Goal: Task Accomplishment & Management: Manage account settings

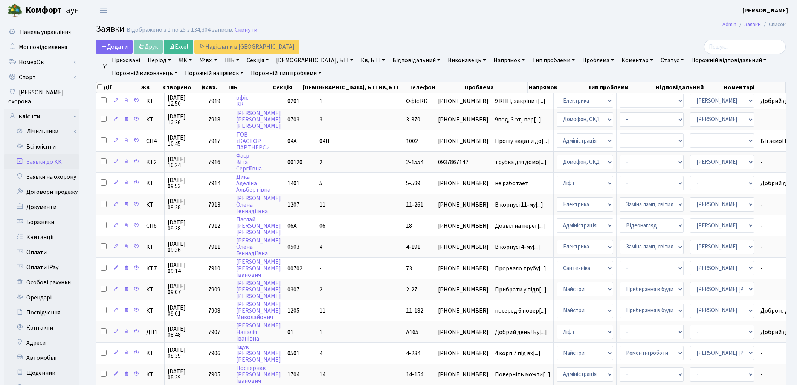
select select "25"
click at [37, 139] on link "Всі клієнти" at bounding box center [41, 146] width 75 height 15
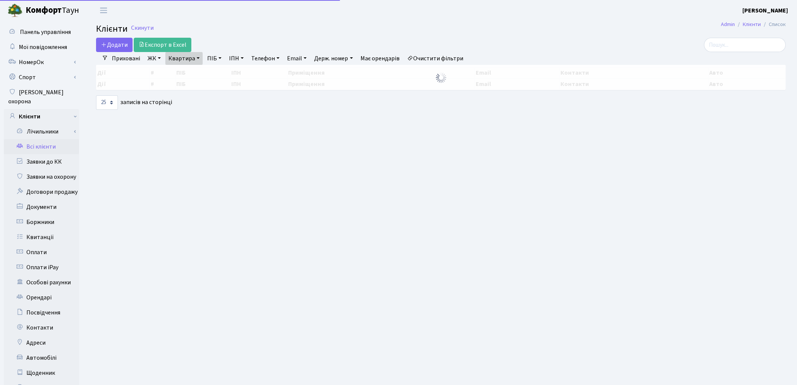
select select "25"
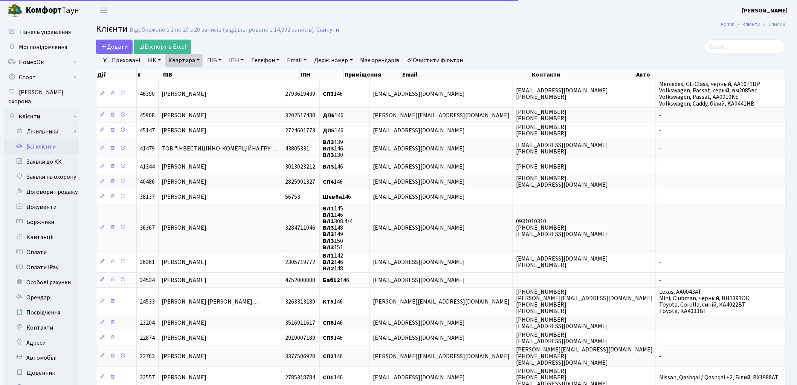
click at [186, 58] on link "Квартира" at bounding box center [183, 60] width 37 height 13
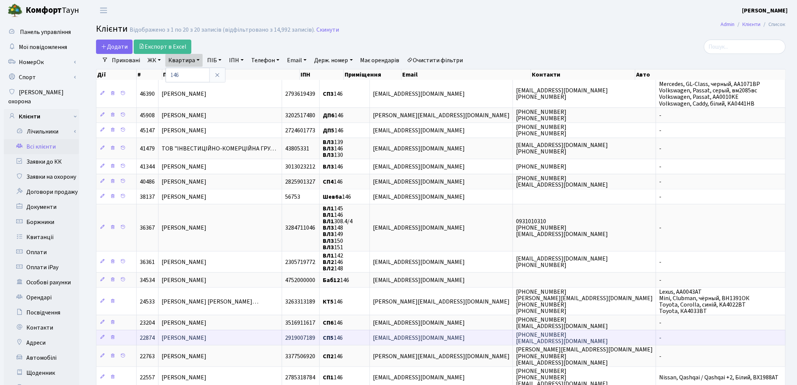
click at [277, 331] on td "[PERSON_NAME]" at bounding box center [221, 337] width 124 height 15
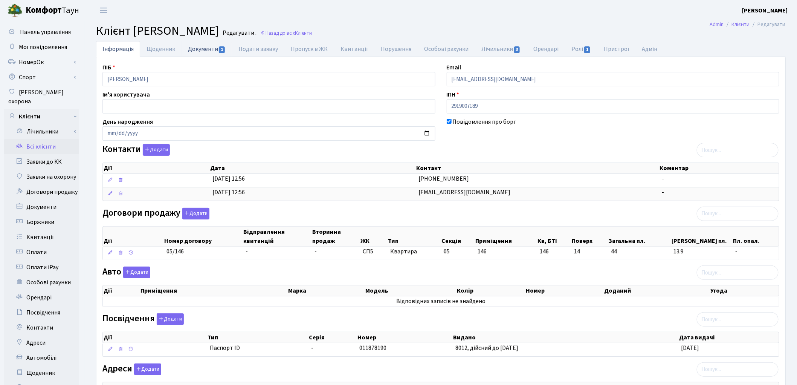
click at [203, 50] on link "Документи 1" at bounding box center [207, 48] width 50 height 15
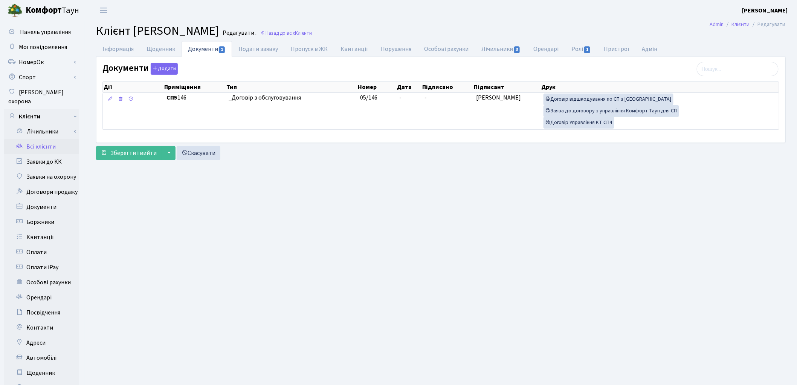
click at [34, 142] on link "Всі клієнти" at bounding box center [41, 146] width 75 height 15
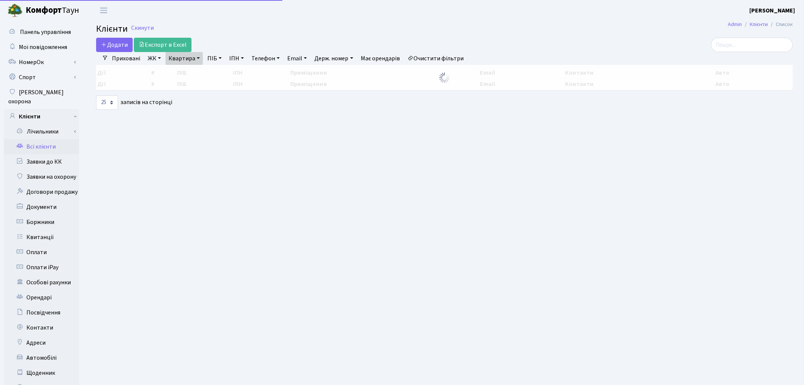
select select "25"
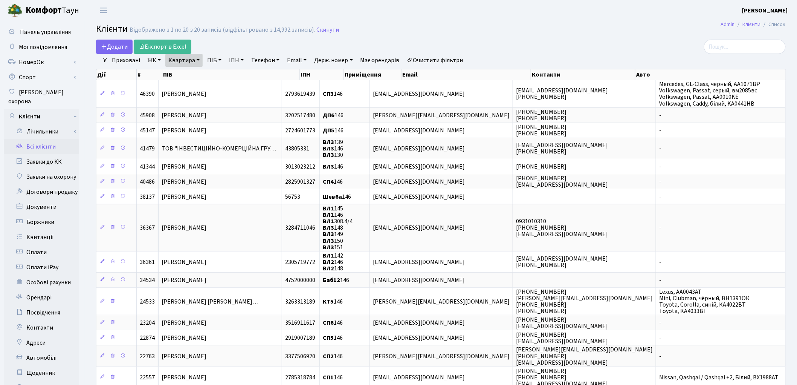
click at [178, 59] on link "Квартира" at bounding box center [183, 60] width 37 height 13
click at [186, 76] on input "146" at bounding box center [188, 75] width 44 height 14
type input "1"
type input "208"
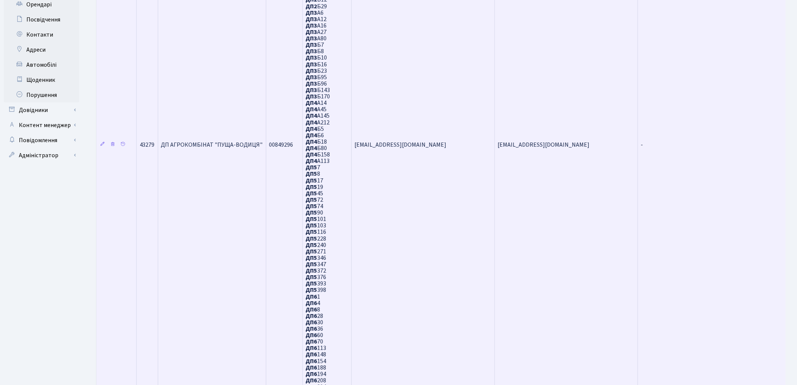
scroll to position [647, 0]
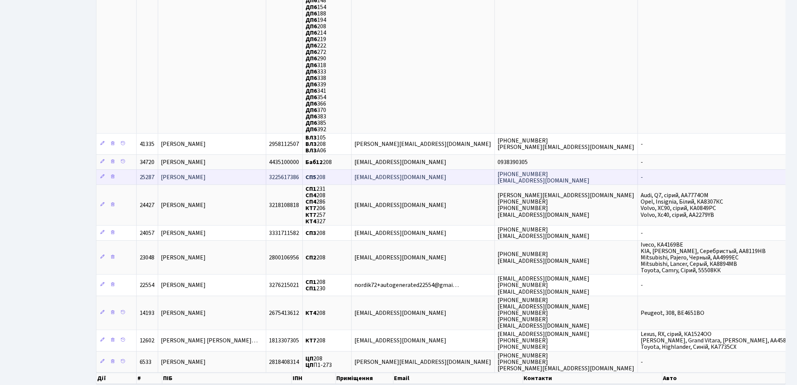
click at [247, 169] on td "[PERSON_NAME]" at bounding box center [212, 176] width 108 height 15
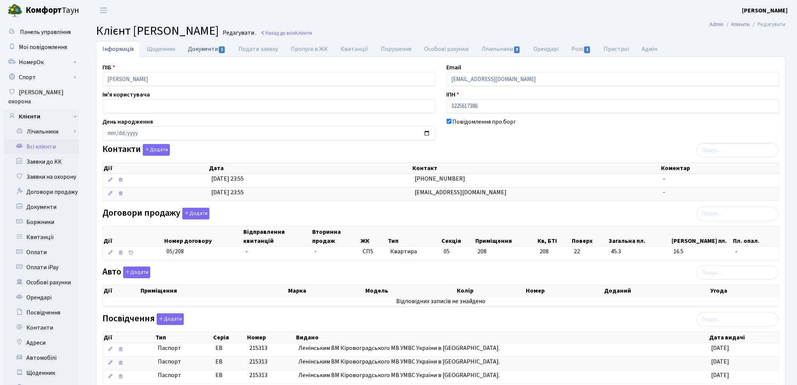
click at [194, 50] on link "Документи 1" at bounding box center [207, 48] width 50 height 15
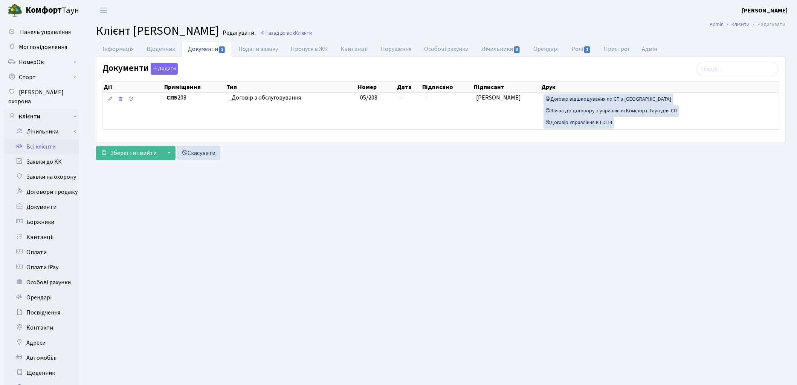
click at [51, 141] on link "Всі клієнти" at bounding box center [41, 146] width 75 height 15
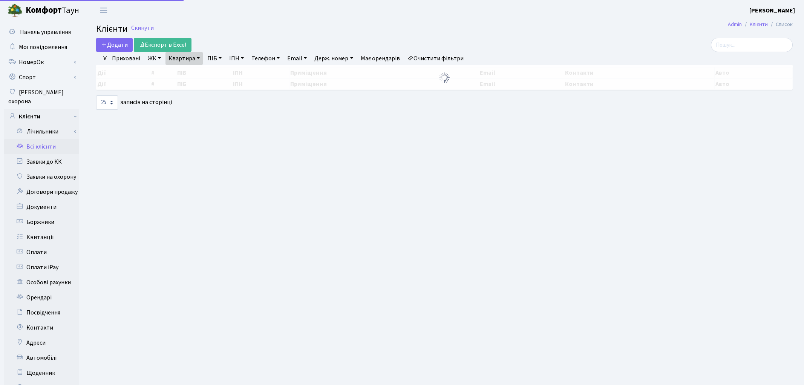
select select "25"
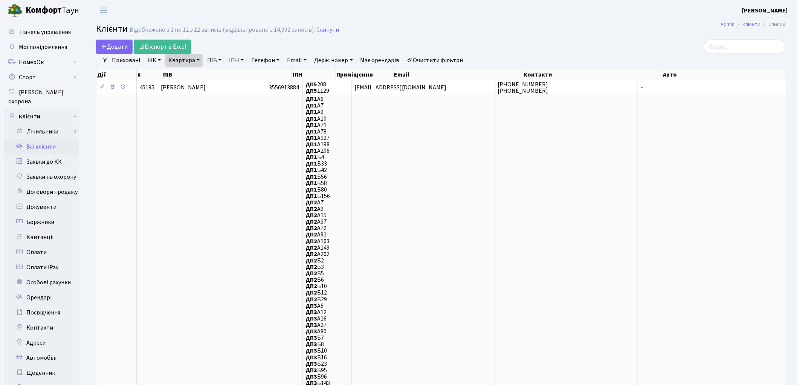
click at [176, 62] on link "Квартира" at bounding box center [183, 60] width 37 height 13
click at [188, 72] on input "208" at bounding box center [188, 75] width 44 height 14
type input "224"
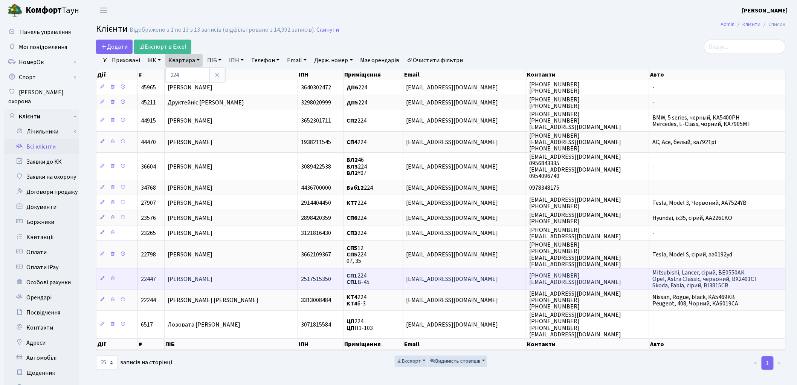
click at [212, 275] on span "[PERSON_NAME]" at bounding box center [190, 279] width 45 height 8
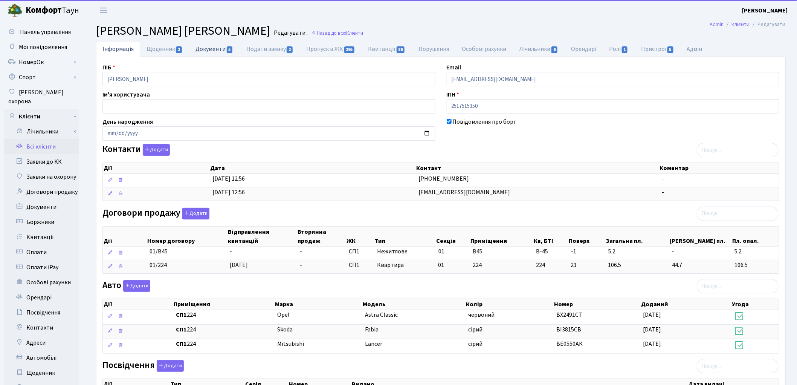
click at [214, 54] on link "Документи 5" at bounding box center [214, 48] width 50 height 15
select select "25"
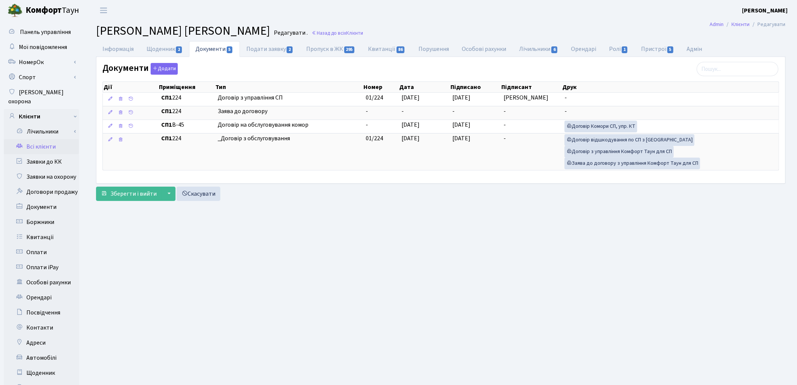
click at [37, 139] on link "Всі клієнти" at bounding box center [41, 146] width 75 height 15
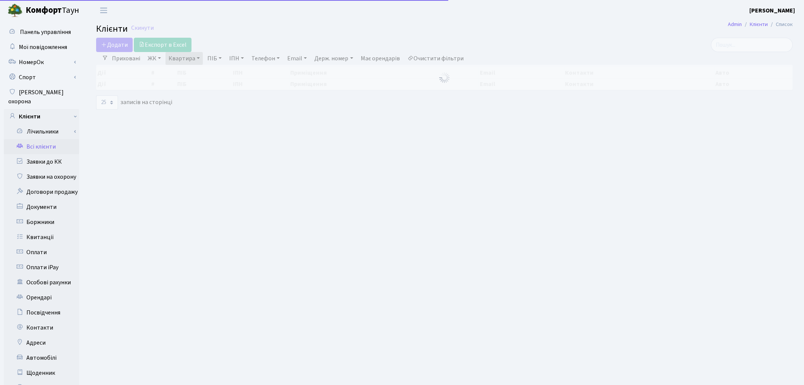
select select "25"
click at [179, 63] on link "Квартира" at bounding box center [183, 58] width 37 height 13
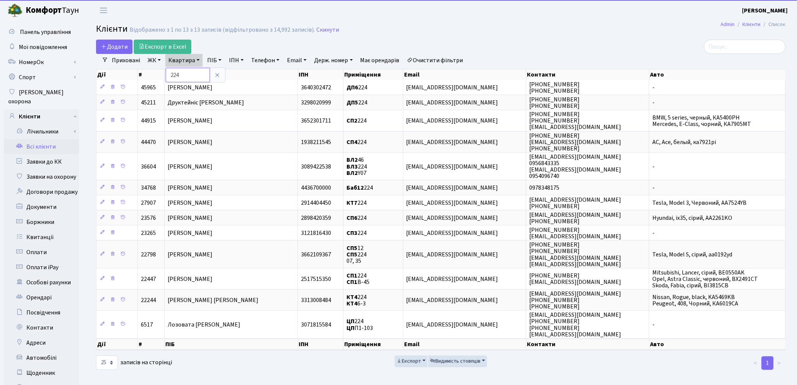
click at [185, 68] on input "224" at bounding box center [188, 75] width 44 height 14
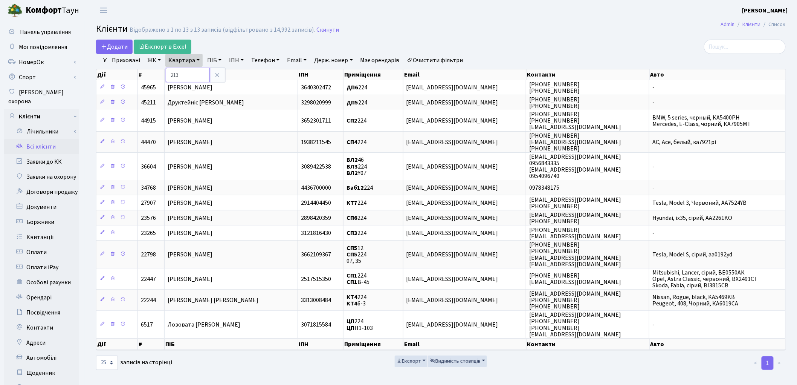
type input "213"
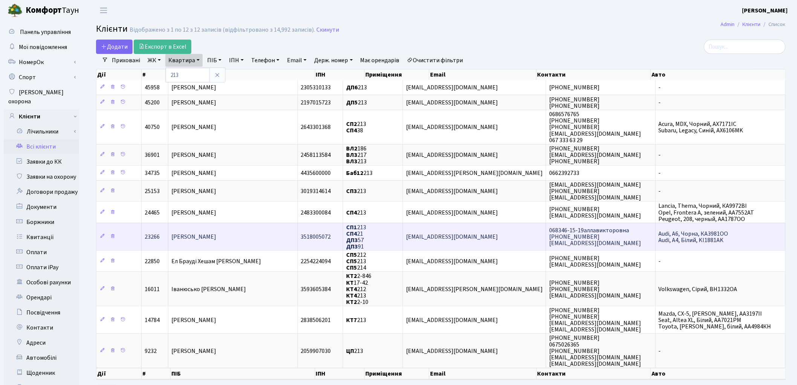
click at [216, 234] on span "Гонта Сергій Анатолійович" at bounding box center [193, 236] width 45 height 8
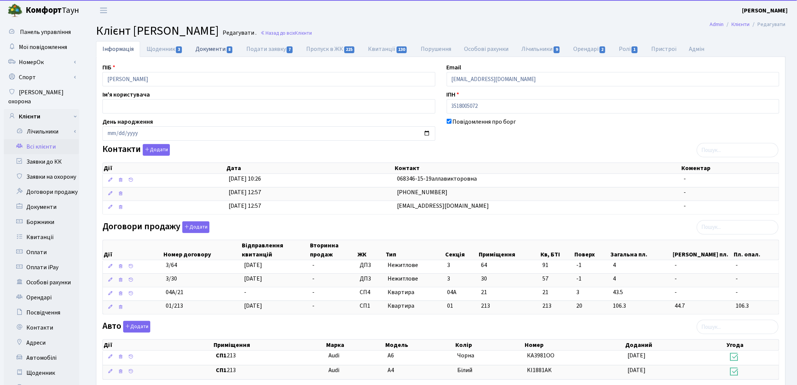
click at [208, 52] on link "Документи 8" at bounding box center [214, 48] width 50 height 15
select select "25"
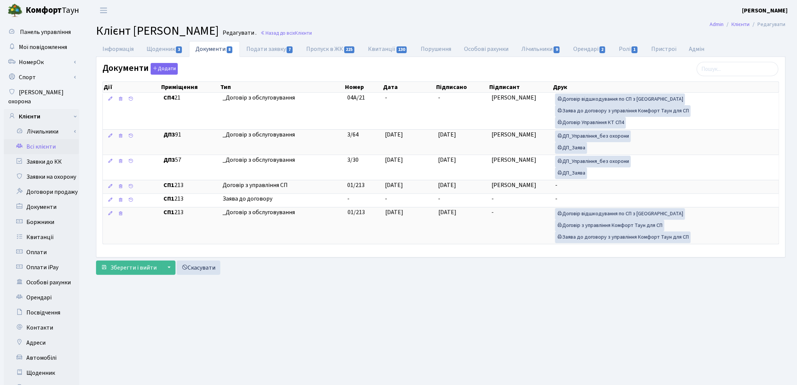
click at [40, 139] on link "Всі клієнти" at bounding box center [41, 146] width 75 height 15
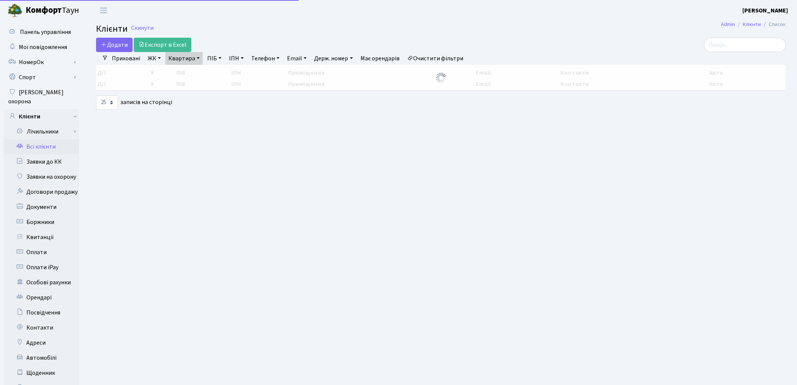
select select "25"
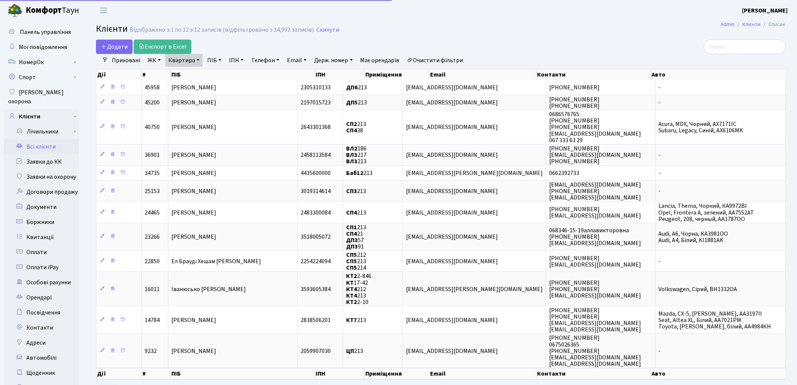
click at [176, 59] on link "Квартира" at bounding box center [183, 60] width 37 height 13
click at [183, 65] on link "Квартира" at bounding box center [183, 60] width 37 height 13
click at [180, 63] on link "Квартира" at bounding box center [183, 60] width 37 height 13
click at [183, 75] on input "213" at bounding box center [188, 75] width 44 height 14
type input "2"
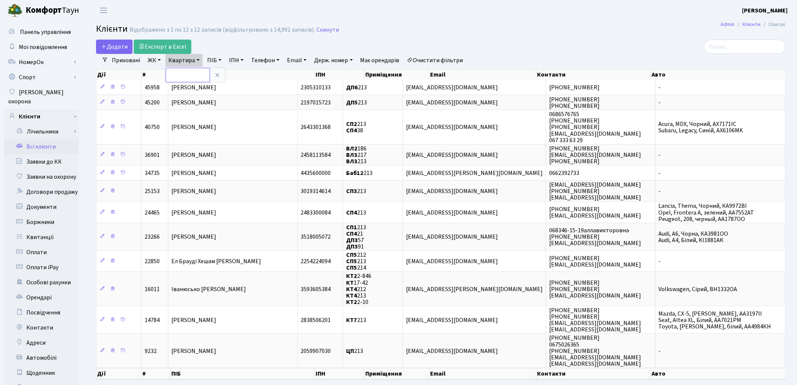
type input "="
type input "39"
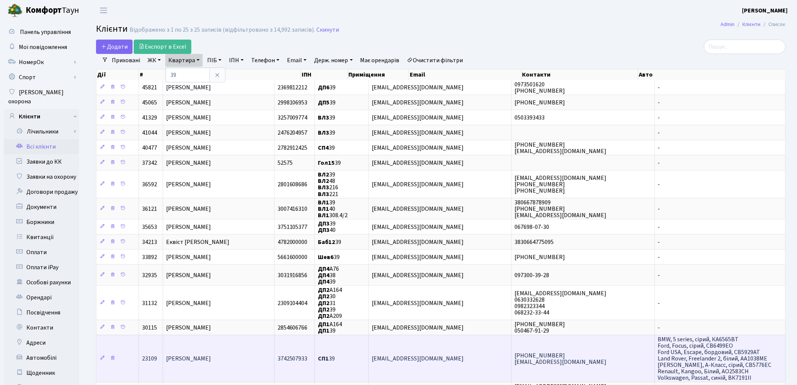
click at [227, 359] on td "[PERSON_NAME]" at bounding box center [219, 358] width 112 height 47
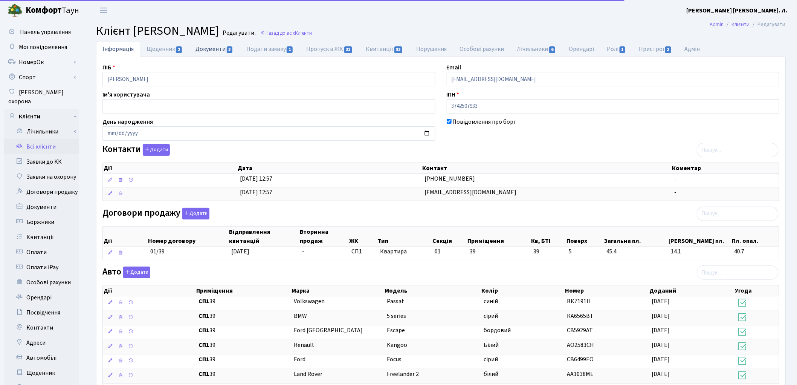
click at [220, 47] on link "Документи 3" at bounding box center [214, 48] width 50 height 15
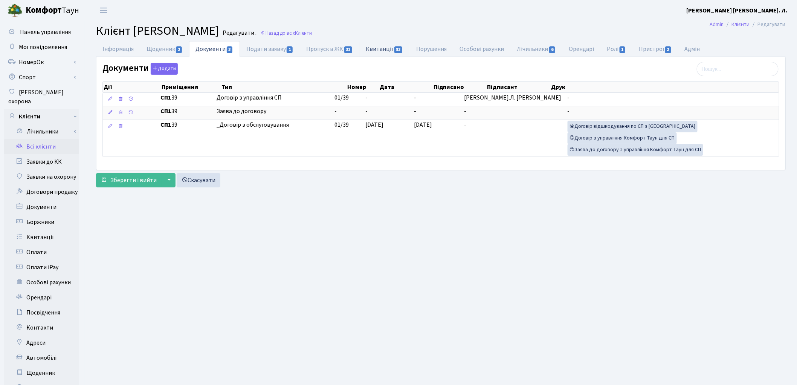
click at [376, 52] on link "Квитанції 83" at bounding box center [385, 48] width 50 height 15
select select "25"
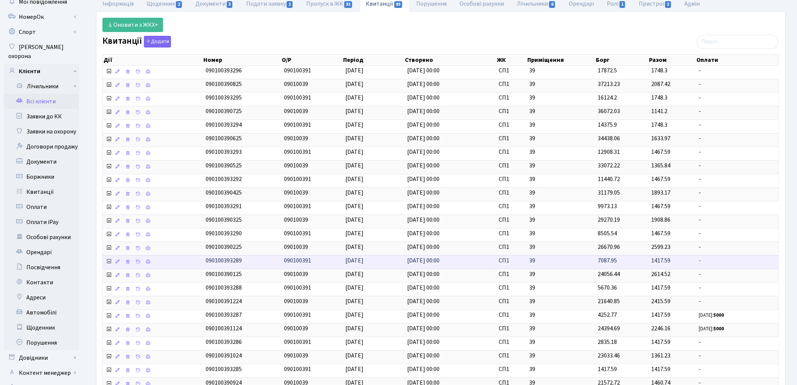
scroll to position [125, 0]
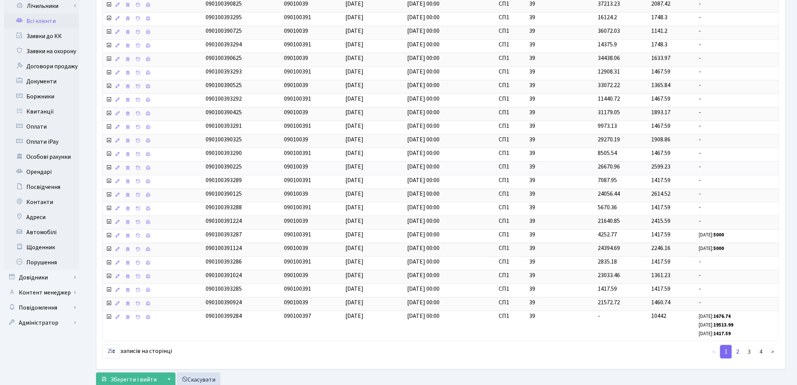
click at [737, 353] on link "2" at bounding box center [738, 352] width 12 height 14
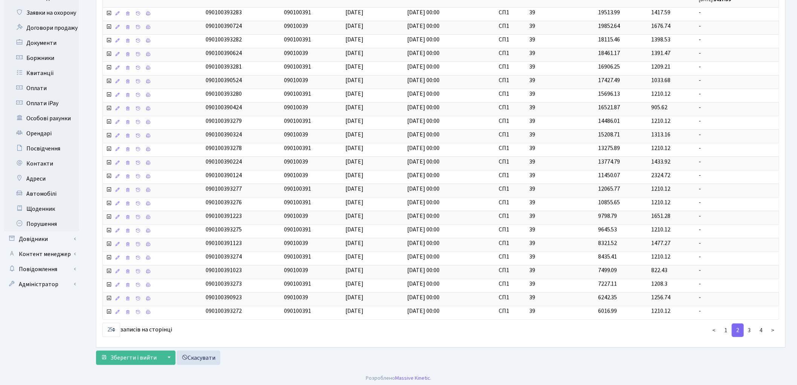
scroll to position [170, 0]
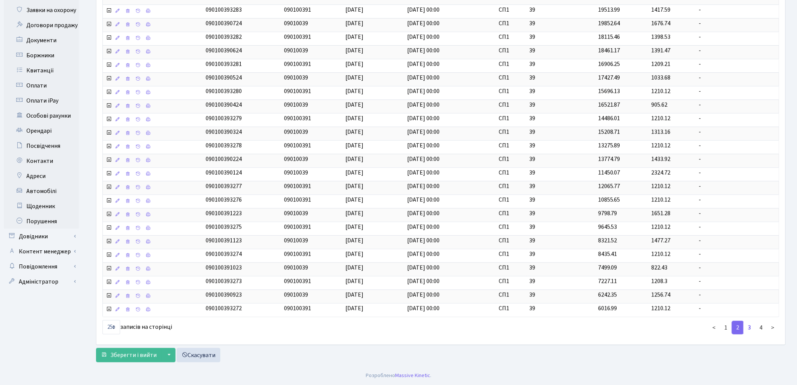
click at [751, 328] on link "3" at bounding box center [750, 328] width 12 height 14
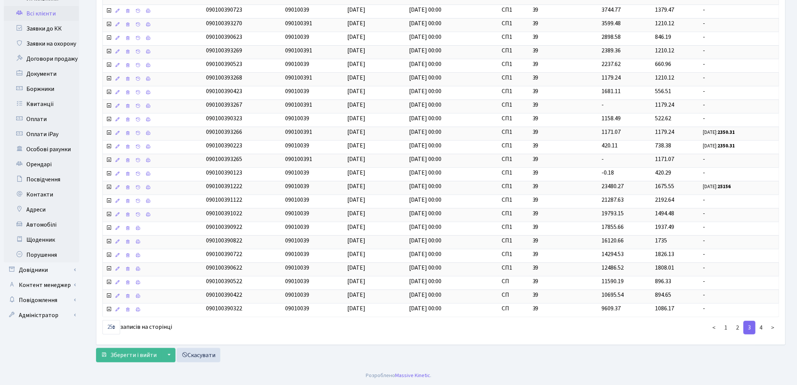
scroll to position [136, 0]
click at [762, 328] on link "4" at bounding box center [761, 328] width 12 height 14
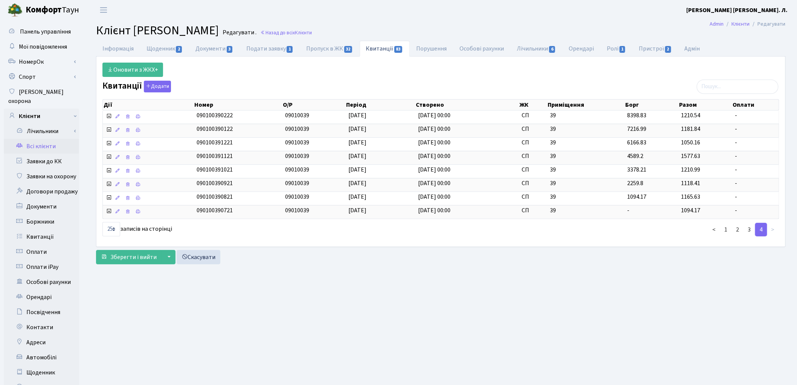
scroll to position [0, 0]
click at [750, 234] on link "3" at bounding box center [750, 230] width 12 height 14
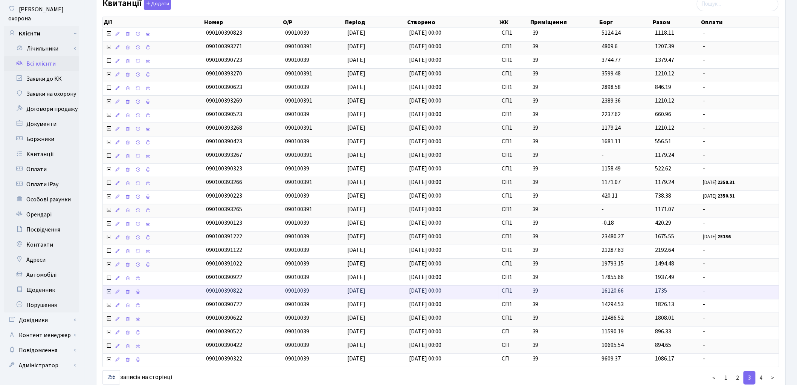
scroll to position [136, 0]
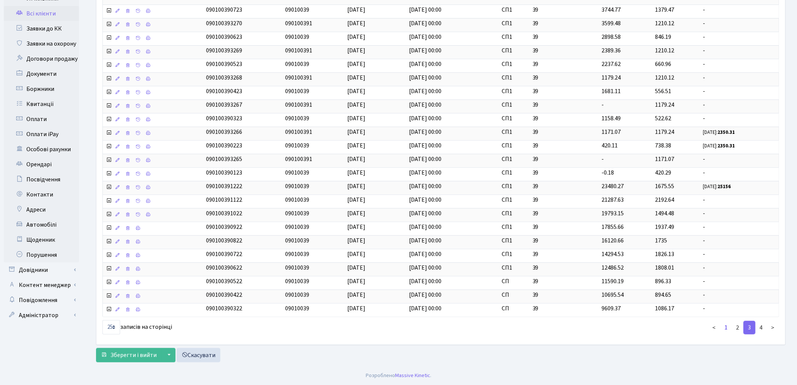
click at [729, 326] on link "1" at bounding box center [726, 328] width 12 height 14
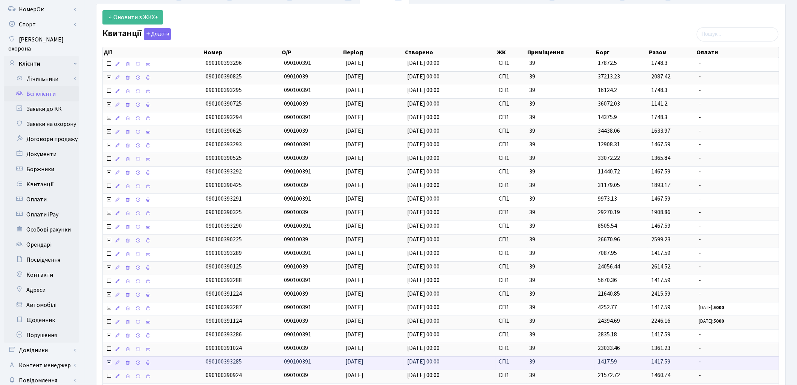
scroll to position [0, 0]
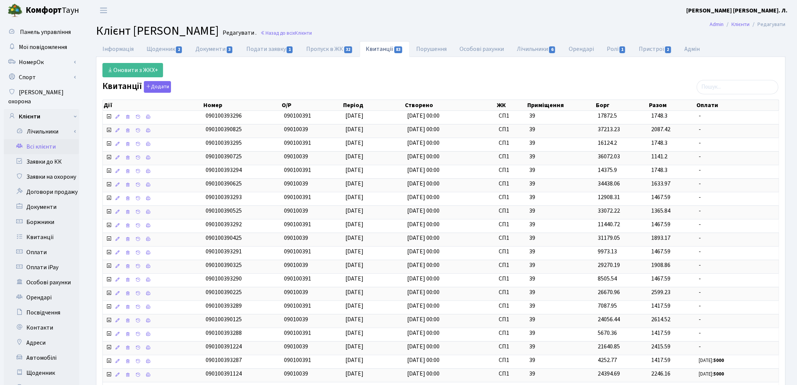
click at [50, 140] on link "Всі клієнти" at bounding box center [41, 146] width 75 height 15
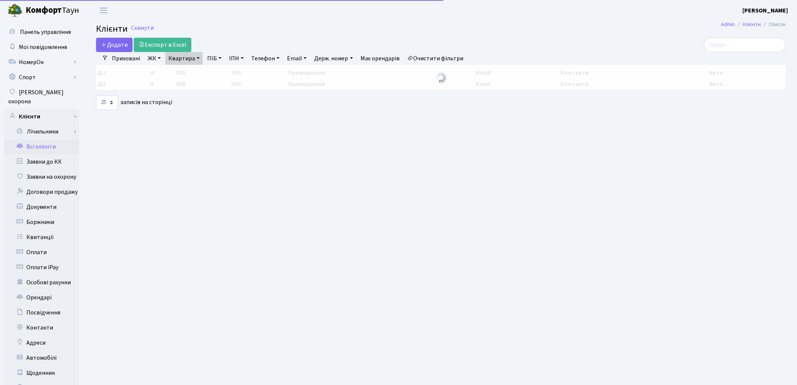
select select "25"
click at [194, 65] on div at bounding box center [441, 77] width 690 height 25
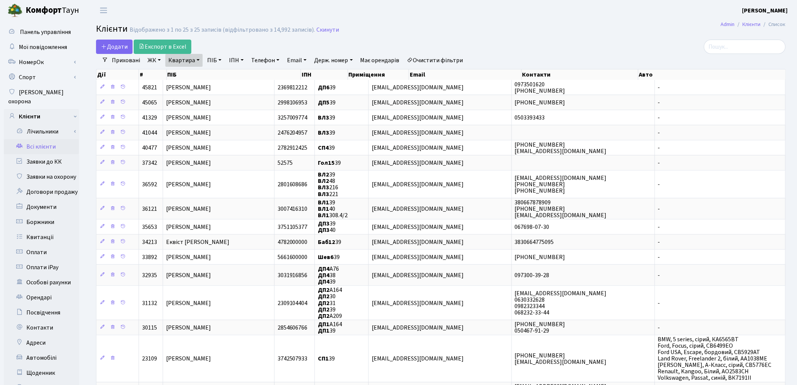
click at [186, 63] on link "Квартира" at bounding box center [183, 60] width 37 height 13
click at [187, 72] on input "39" at bounding box center [188, 75] width 44 height 14
type input "3"
type input "248"
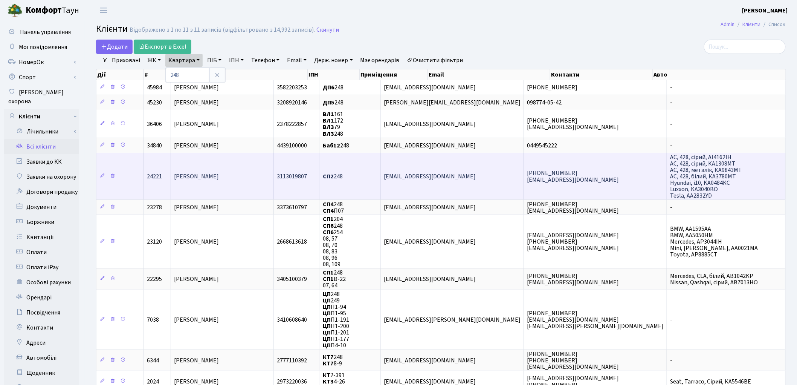
click at [267, 186] on td "[PERSON_NAME]" at bounding box center [222, 176] width 103 height 47
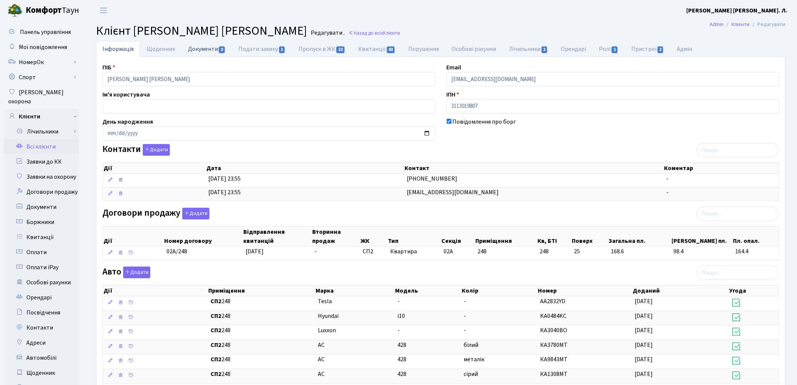
click at [206, 50] on link "Документи 3" at bounding box center [207, 48] width 50 height 15
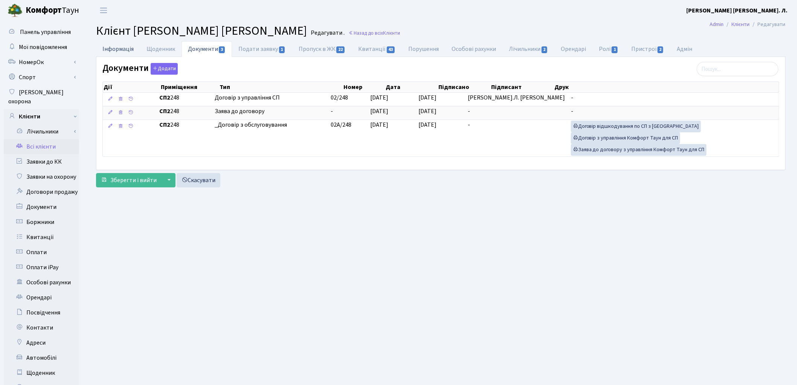
click at [127, 48] on link "Інформація" at bounding box center [118, 48] width 44 height 15
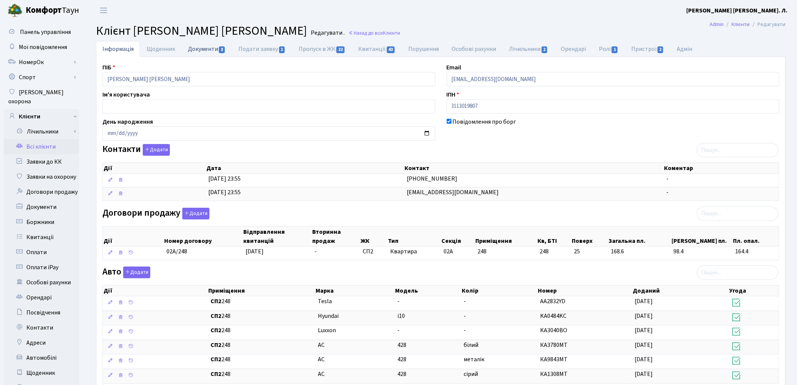
click at [197, 48] on link "Документи 3" at bounding box center [207, 48] width 50 height 15
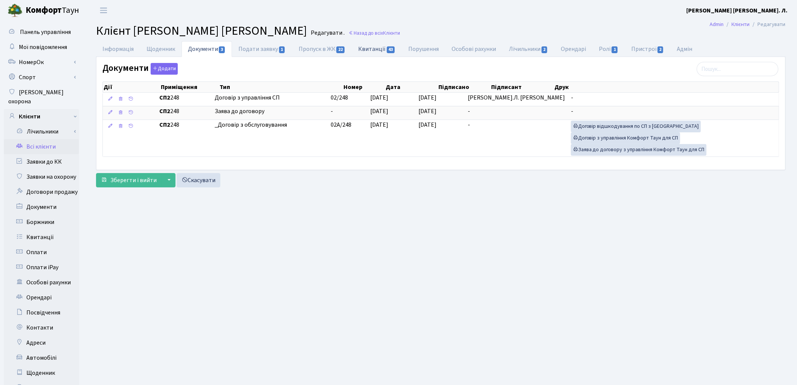
click at [363, 47] on link "Квитанції 43" at bounding box center [377, 48] width 50 height 15
select select "25"
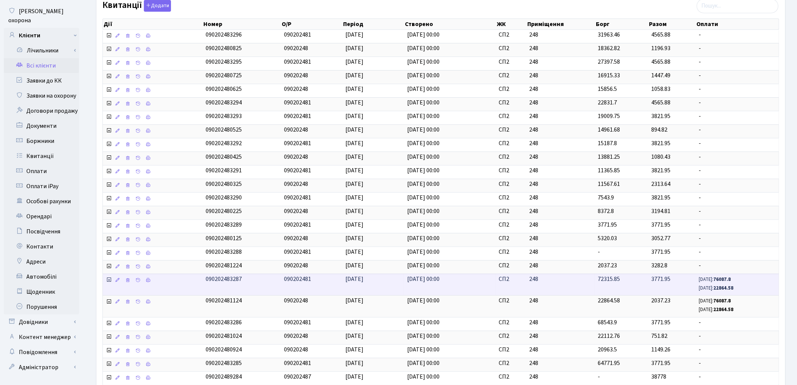
scroll to position [42, 0]
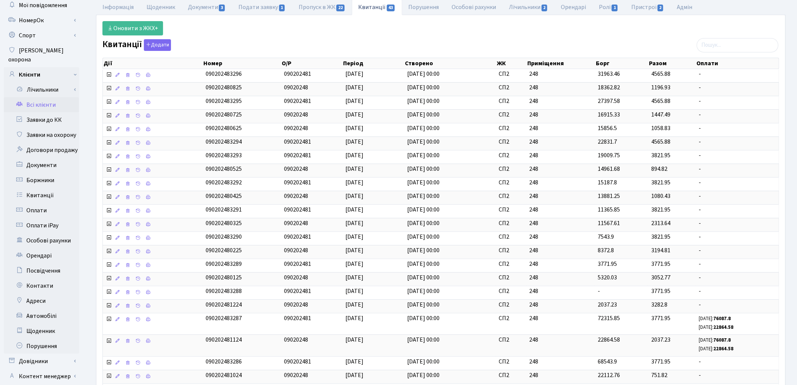
click at [372, 35] on div "Оновити з ЖКХ+" at bounding box center [441, 28] width 688 height 14
click at [52, 97] on link "Всі клієнти" at bounding box center [41, 104] width 75 height 15
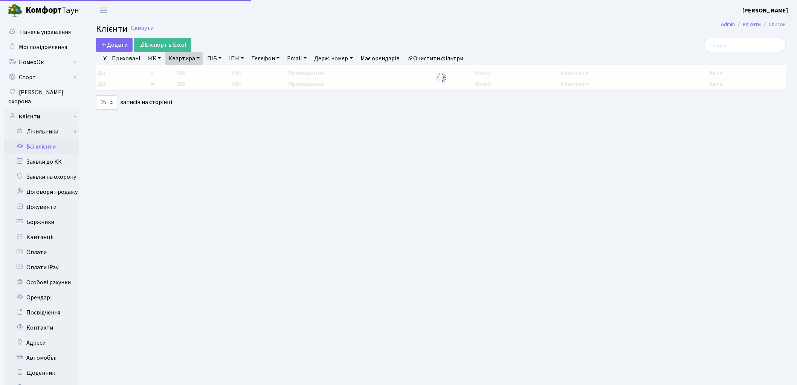
select select "25"
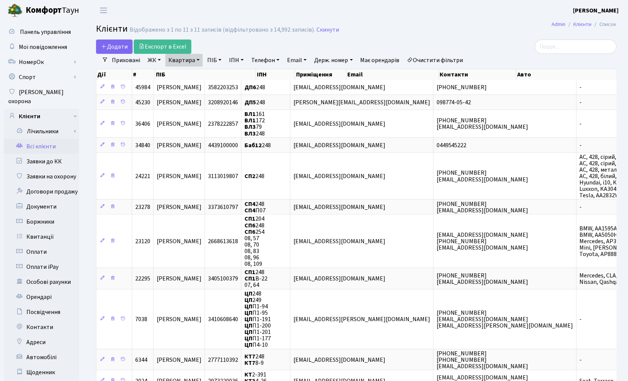
click at [180, 61] on link "Квартира" at bounding box center [183, 60] width 37 height 13
click at [192, 72] on input "248" at bounding box center [188, 75] width 44 height 14
type input "2"
type input "140"
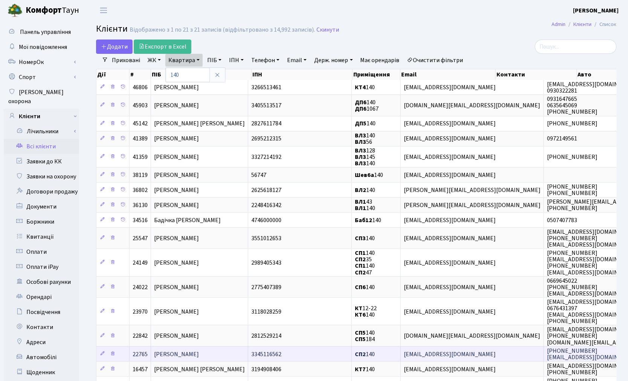
click at [192, 352] on span "Красківська Галина Володимирівна" at bounding box center [176, 354] width 45 height 8
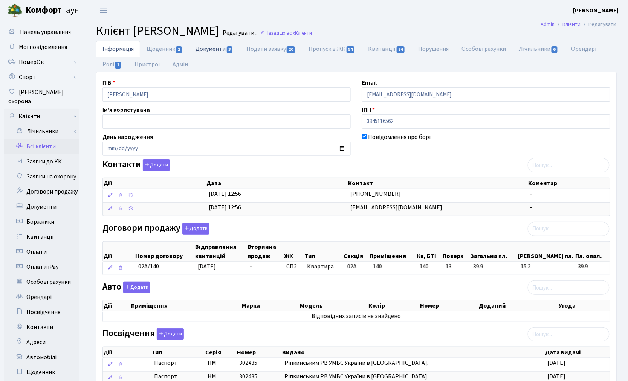
click at [218, 47] on link "Документи 3" at bounding box center [214, 48] width 50 height 15
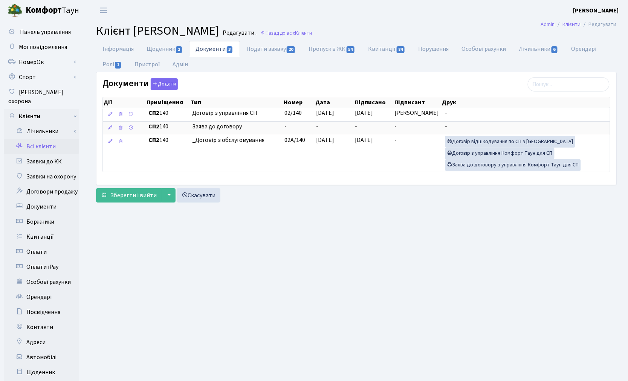
click at [31, 139] on link "Всі клієнти" at bounding box center [41, 146] width 75 height 15
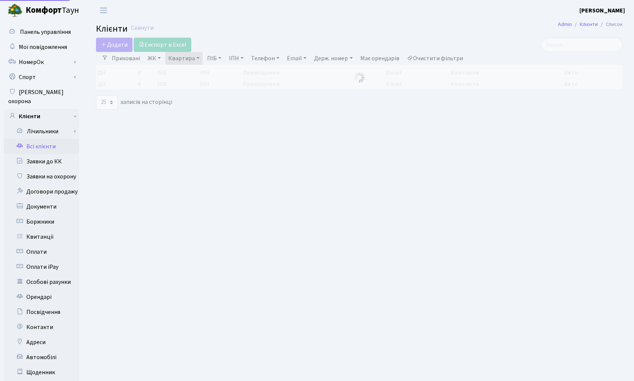
select select "25"
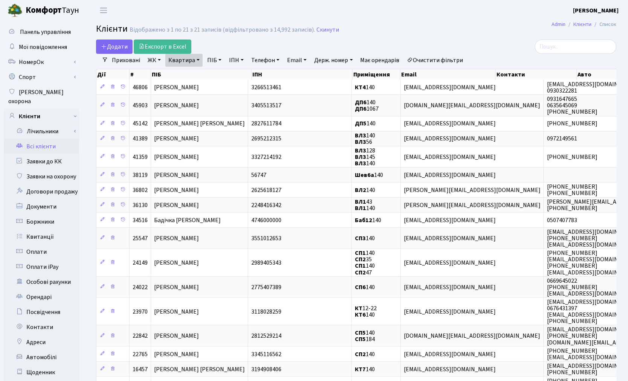
click at [186, 60] on link "Квартира" at bounding box center [183, 60] width 37 height 13
click at [186, 73] on input "140" at bounding box center [188, 75] width 44 height 14
type input "114"
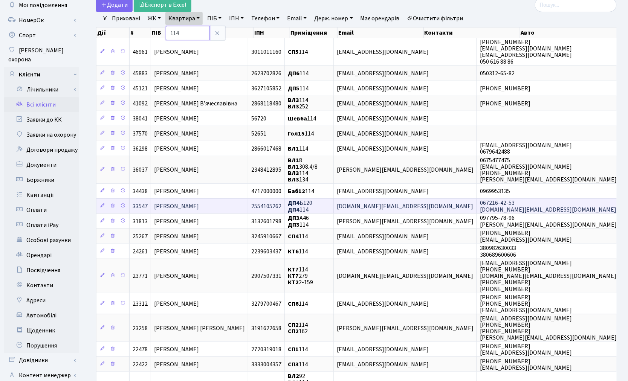
scroll to position [84, 0]
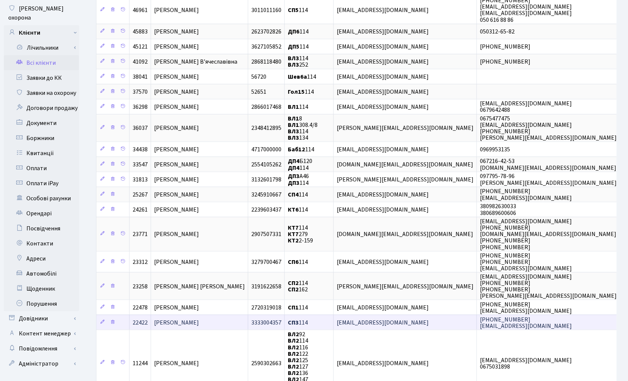
click at [199, 319] on span "[PERSON_NAME]" at bounding box center [176, 323] width 45 height 8
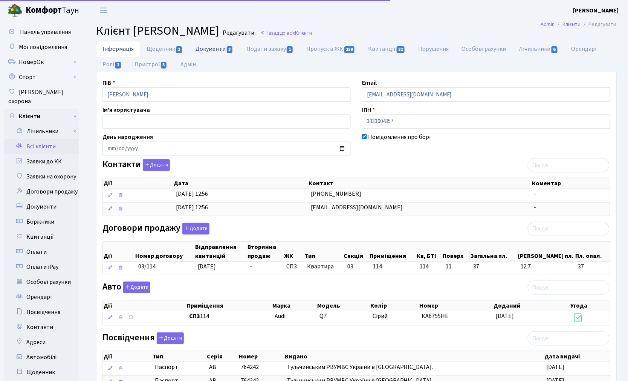
click at [208, 46] on link "Документи 3" at bounding box center [214, 48] width 50 height 15
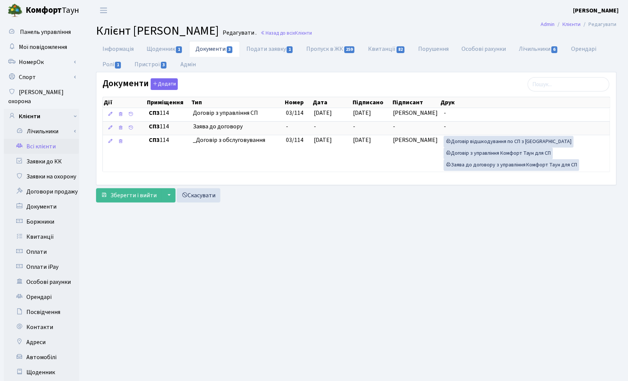
click at [48, 139] on link "Всі клієнти" at bounding box center [41, 146] width 75 height 15
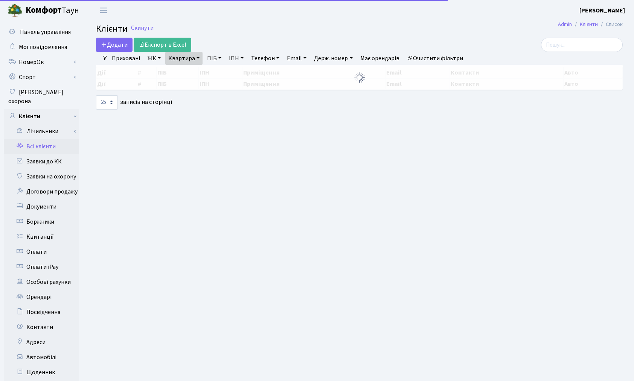
select select "25"
click at [191, 60] on link "Квартира" at bounding box center [183, 58] width 37 height 13
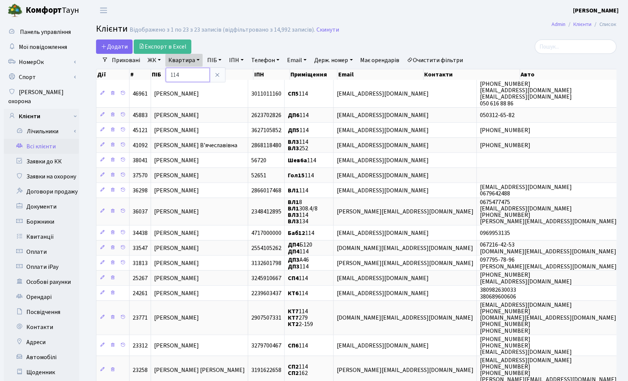
click at [190, 73] on input "114" at bounding box center [188, 75] width 44 height 14
type input "1"
type input "205"
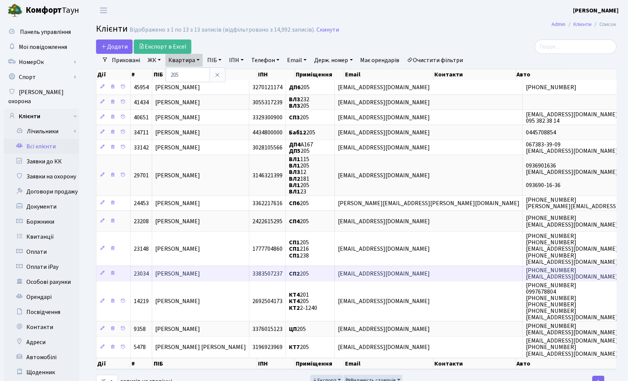
click at [235, 270] on td "Леонідов Денис Вадимович" at bounding box center [200, 273] width 97 height 15
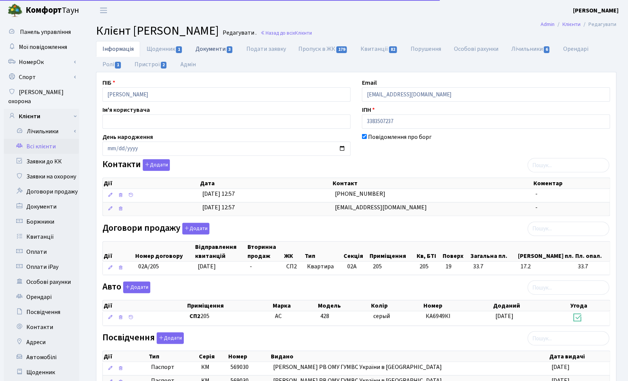
click at [208, 47] on link "Документи 3" at bounding box center [214, 48] width 50 height 15
select select "25"
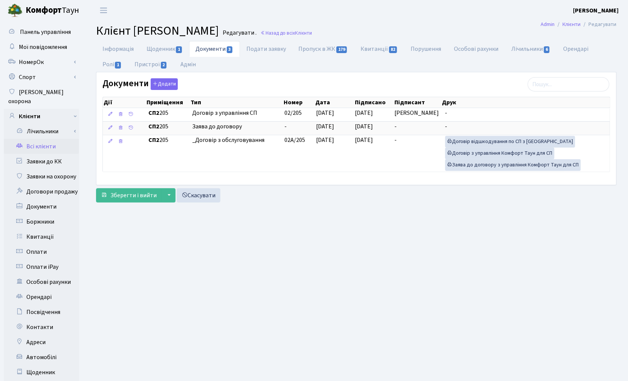
click at [43, 139] on link "Всі клієнти" at bounding box center [41, 146] width 75 height 15
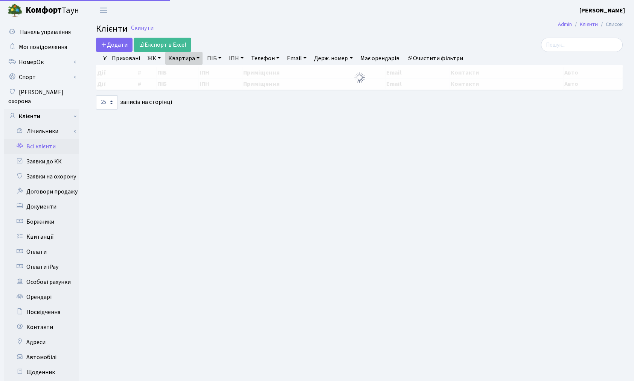
select select "25"
click at [182, 65] on div at bounding box center [356, 77] width 521 height 25
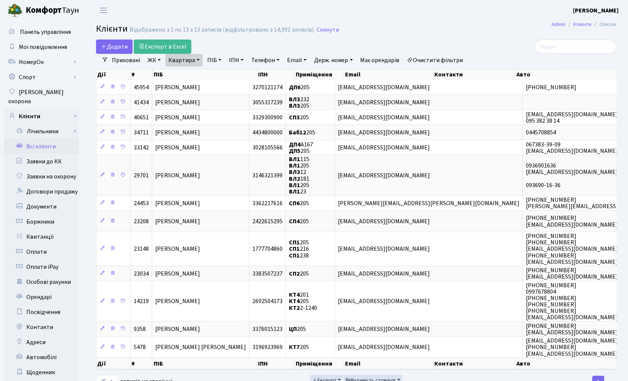
click at [176, 58] on link "Квартира" at bounding box center [183, 60] width 37 height 13
click at [183, 77] on input "205" at bounding box center [188, 75] width 44 height 14
type input "2"
type input "302"
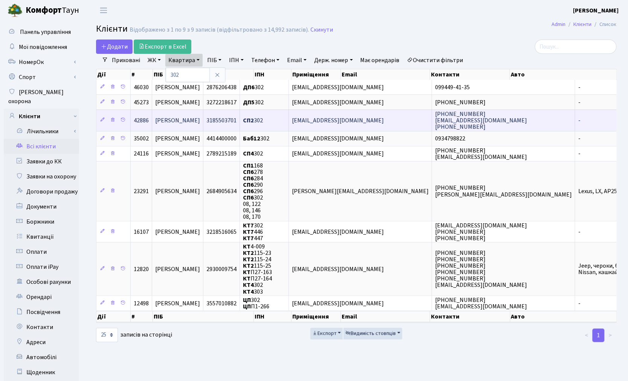
click at [177, 119] on span "Дмитренко Оксана Сергіївна" at bounding box center [177, 120] width 45 height 8
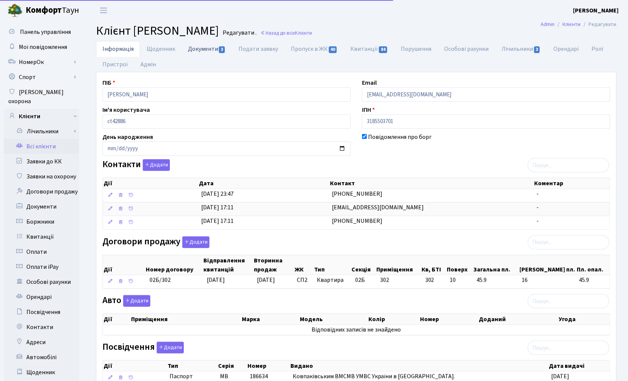
click at [202, 50] on link "Документи 3" at bounding box center [207, 48] width 50 height 15
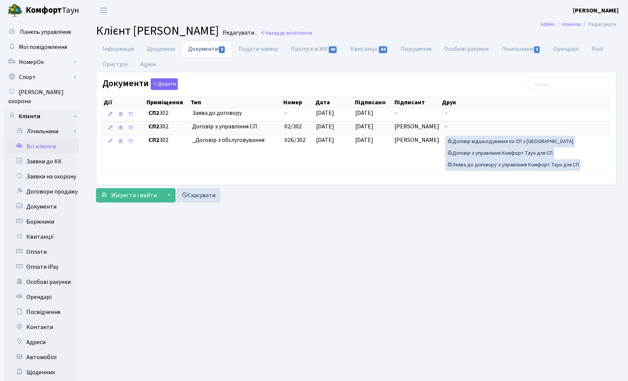
click at [44, 139] on link "Всі клієнти" at bounding box center [41, 146] width 75 height 15
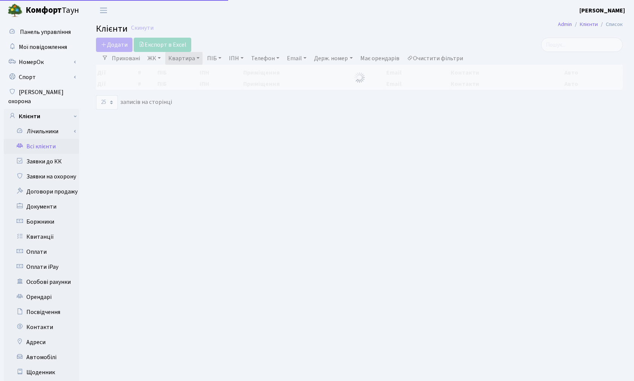
select select "25"
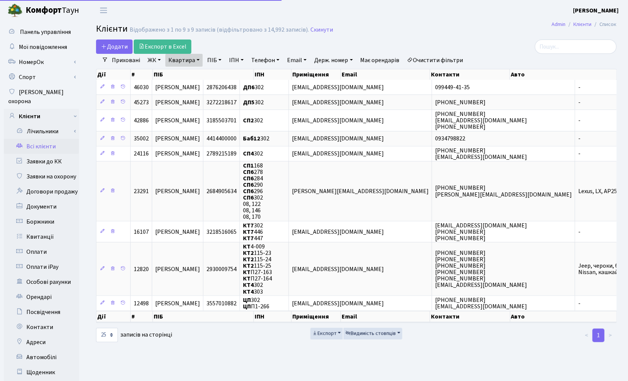
click at [193, 63] on link "Квартира" at bounding box center [183, 60] width 37 height 13
click at [194, 76] on input "302" at bounding box center [188, 75] width 44 height 14
type input "3"
type input "1002"
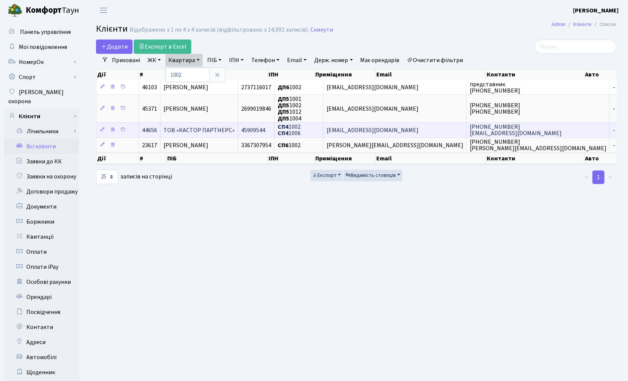
click at [206, 129] on span "ТОВ «КАСТОР ПАРТНЕРС»" at bounding box center [198, 130] width 71 height 8
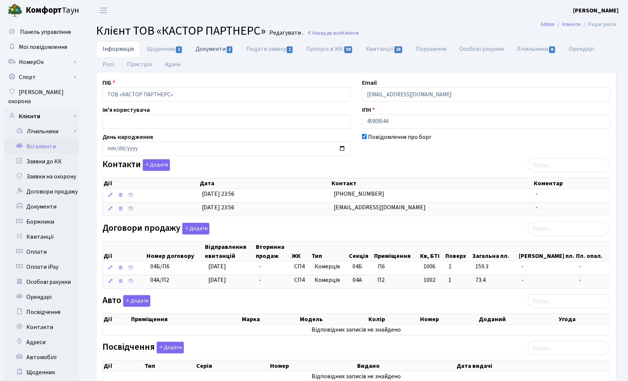
click at [201, 47] on link "Документи 2" at bounding box center [214, 48] width 50 height 15
select select "25"
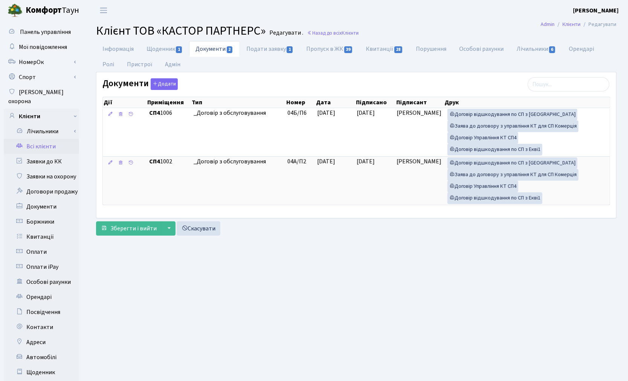
click at [261, 269] on main "Admin Клієнти Редагувати Клієнт ТОВ «КАСТОР ПАРТНЕРС» Редагувати . Назад до всі…" at bounding box center [356, 240] width 543 height 438
click at [49, 140] on link "Всі клієнти" at bounding box center [41, 146] width 75 height 15
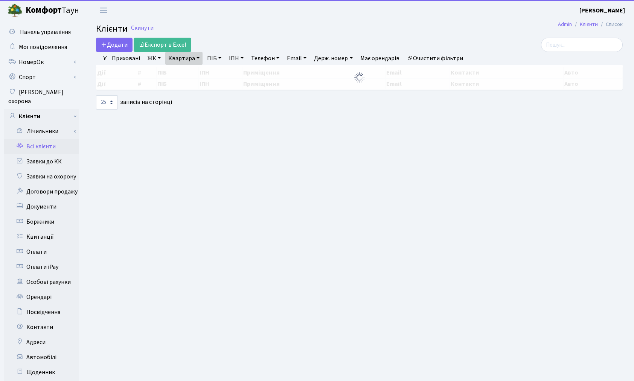
select select "25"
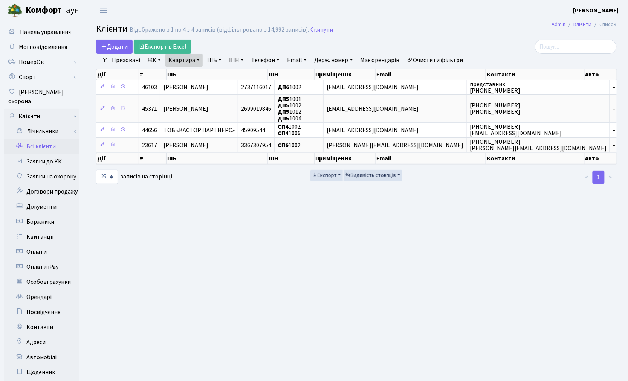
click at [191, 59] on link "Квартира" at bounding box center [183, 60] width 37 height 13
click at [188, 77] on input "1002" at bounding box center [188, 75] width 44 height 14
type input "1"
type input "32"
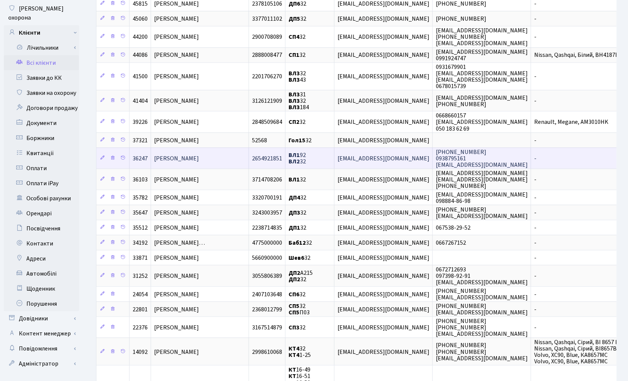
scroll to position [125, 0]
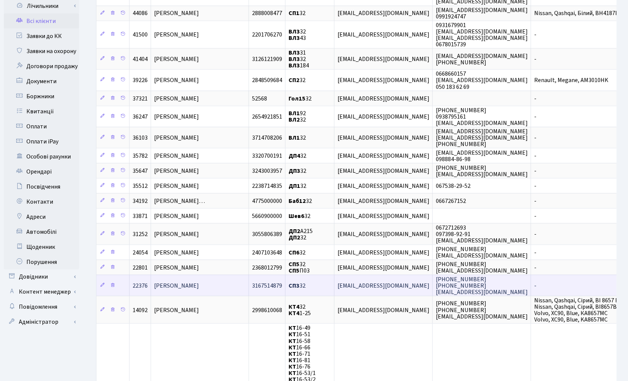
click at [199, 282] on span "[PERSON_NAME]" at bounding box center [176, 286] width 45 height 8
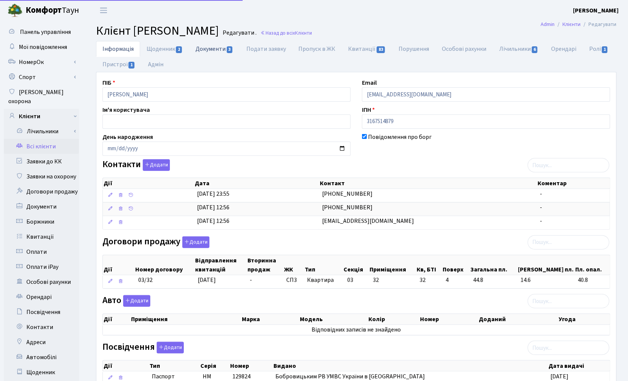
click at [215, 50] on link "Документи 3" at bounding box center [214, 48] width 50 height 15
select select "25"
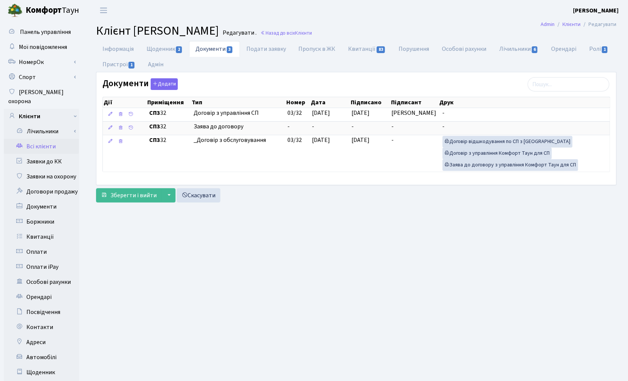
click at [50, 139] on link "Всі клієнти" at bounding box center [41, 146] width 75 height 15
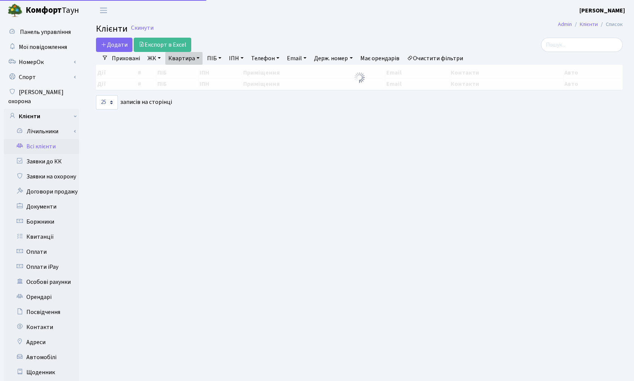
select select "25"
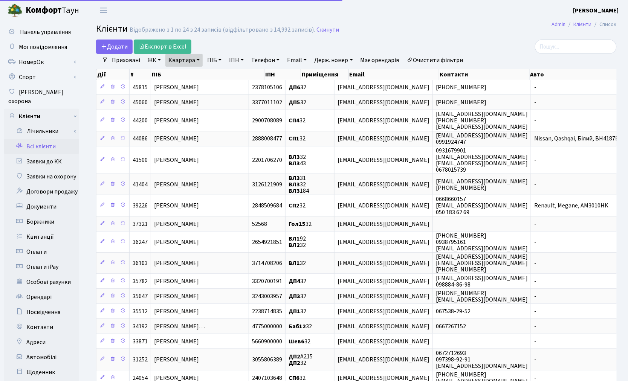
click at [184, 59] on link "Квартира" at bounding box center [183, 60] width 37 height 13
click at [188, 72] on input "32" at bounding box center [188, 75] width 44 height 14
type input "3"
type input "118"
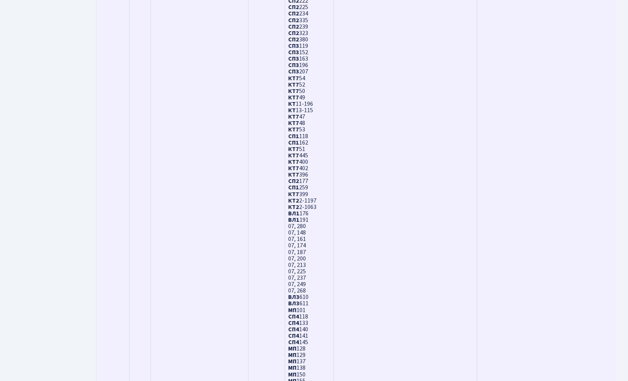
scroll to position [2525, 0]
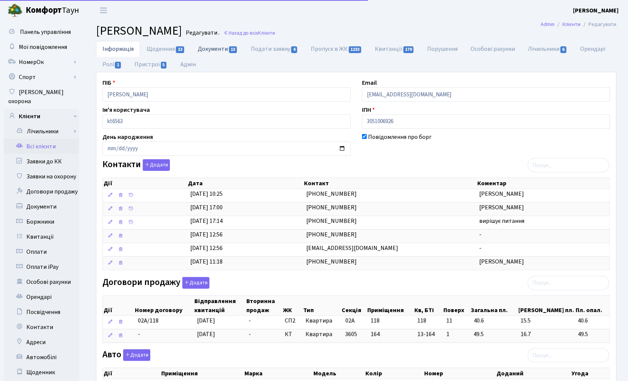
click at [217, 54] on link "Документи 13" at bounding box center [217, 48] width 53 height 15
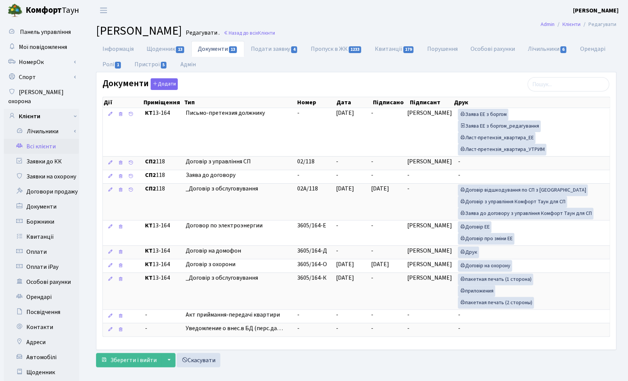
click at [29, 140] on link "Всі клієнти" at bounding box center [41, 146] width 75 height 15
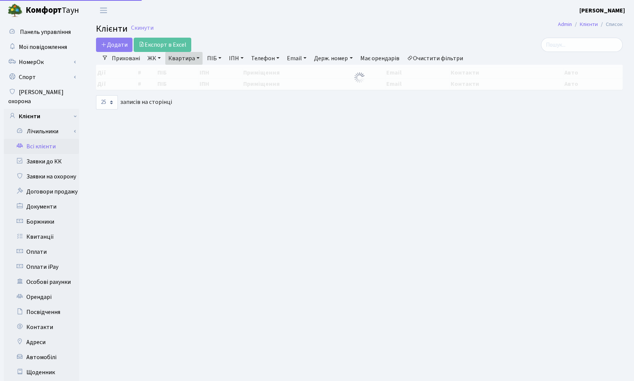
select select "25"
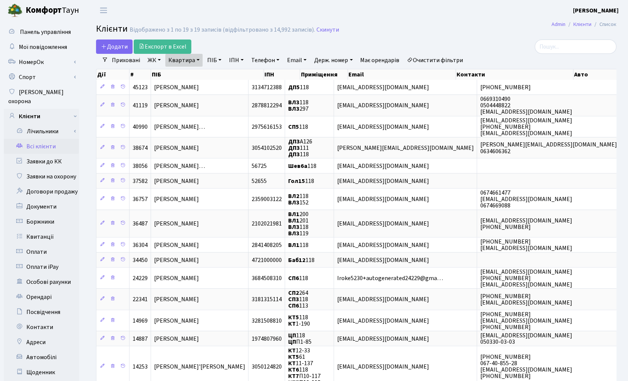
click at [191, 63] on link "Квартира" at bounding box center [183, 60] width 37 height 13
click at [191, 72] on input "118" at bounding box center [188, 75] width 44 height 14
type input "185"
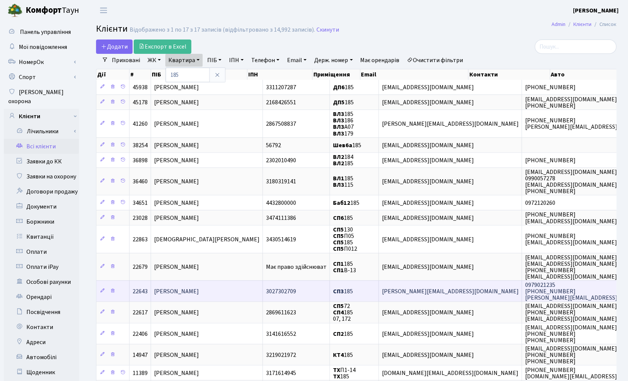
click at [163, 287] on span "[PERSON_NAME]" at bounding box center [176, 291] width 45 height 8
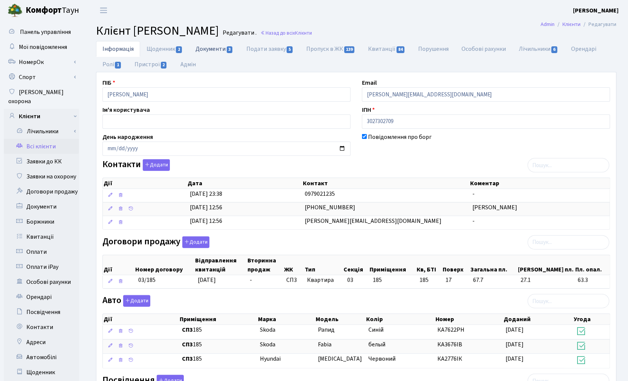
click at [213, 55] on link "Документи 3" at bounding box center [214, 48] width 50 height 15
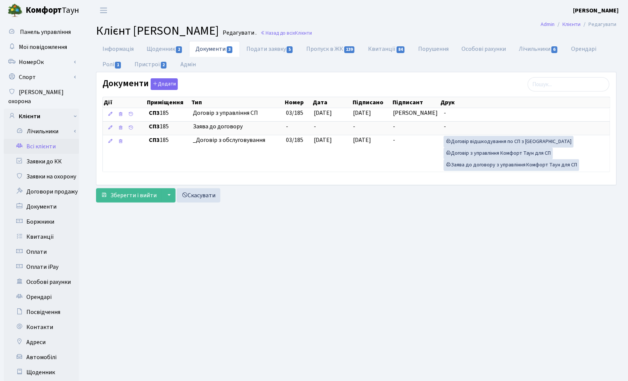
click at [35, 139] on link "Всі клієнти" at bounding box center [41, 146] width 75 height 15
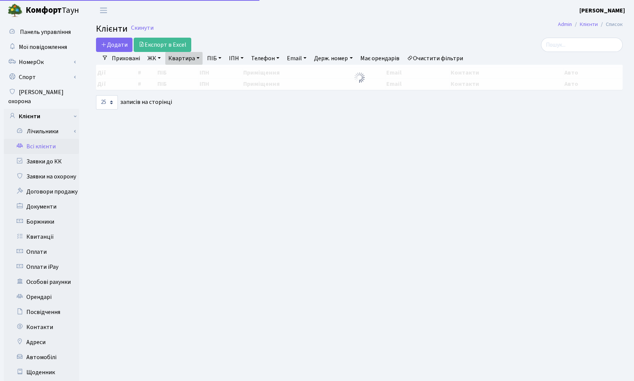
select select "25"
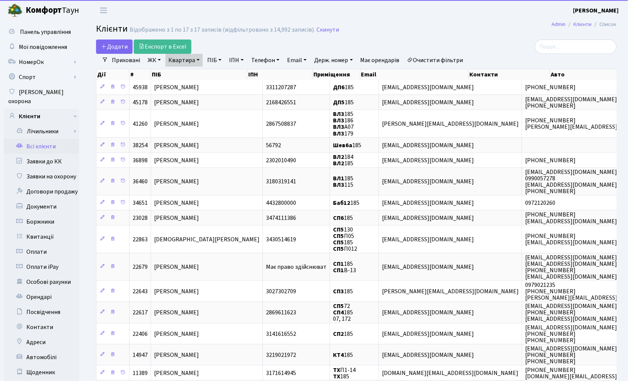
click at [191, 59] on link "Квартира" at bounding box center [183, 60] width 37 height 13
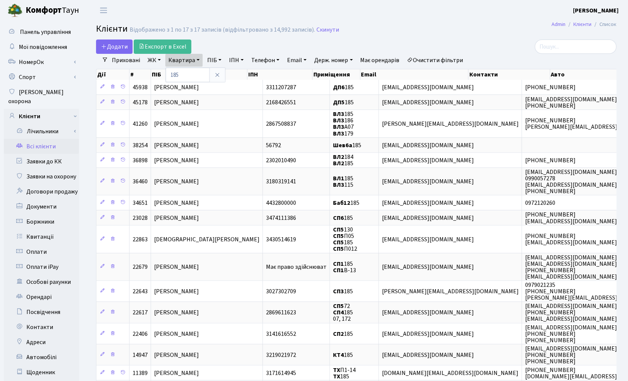
click at [190, 67] on div "185" at bounding box center [195, 74] width 60 height 15
click at [182, 61] on link "Квартира" at bounding box center [183, 60] width 37 height 13
click at [179, 73] on input "185" at bounding box center [188, 75] width 44 height 14
type input "1"
type input "206"
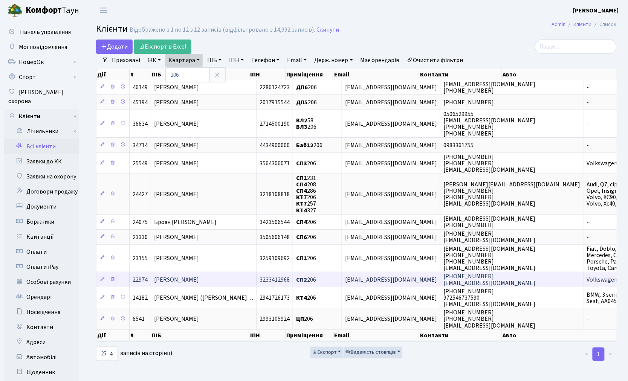
click at [180, 278] on span "[PERSON_NAME]" at bounding box center [176, 280] width 45 height 8
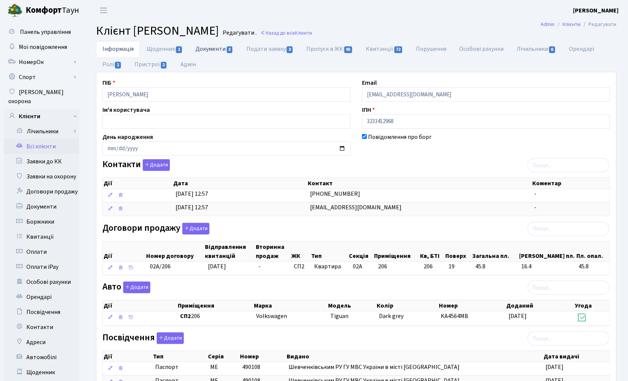
click at [223, 50] on link "Документи 3" at bounding box center [214, 48] width 50 height 15
select select "25"
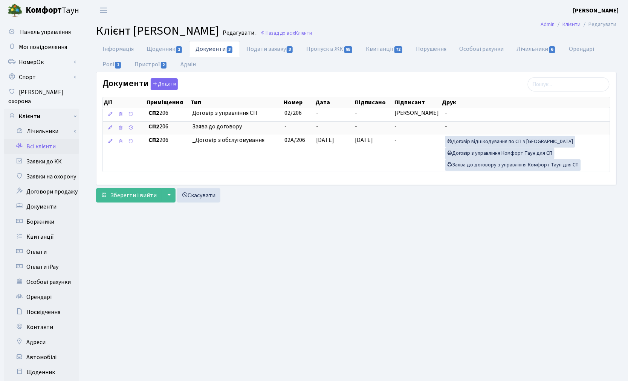
click at [47, 139] on link "Всі клієнти" at bounding box center [41, 146] width 75 height 15
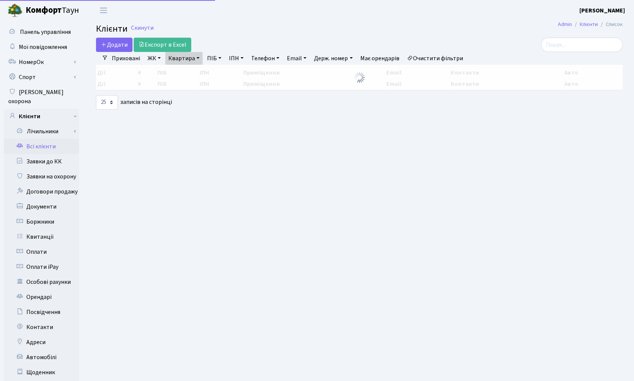
select select "25"
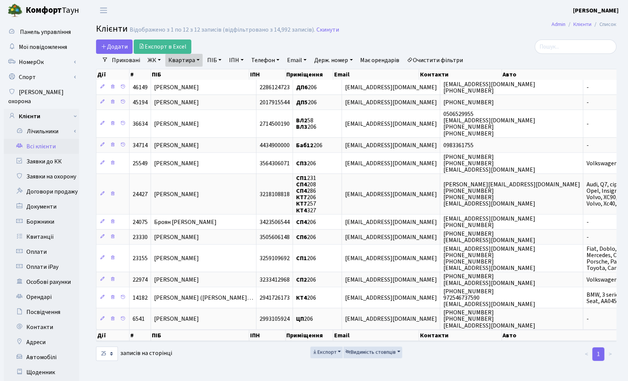
click at [185, 59] on link "Квартира" at bounding box center [183, 60] width 37 height 13
click at [186, 72] on input "206" at bounding box center [188, 75] width 44 height 14
type input "2"
type input "125"
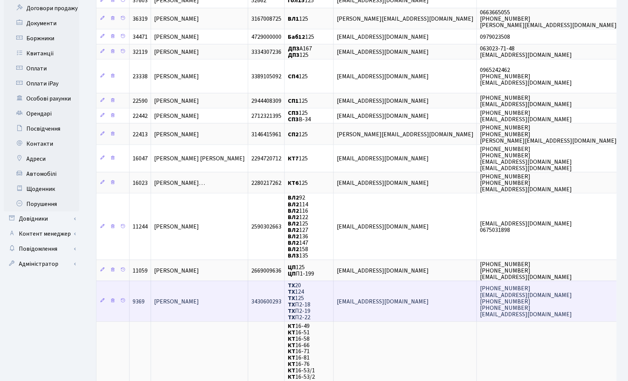
scroll to position [167, 0]
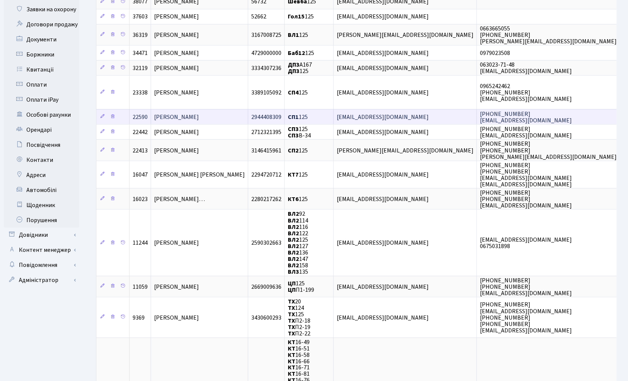
click at [199, 113] on span "[PERSON_NAME]" at bounding box center [176, 117] width 45 height 8
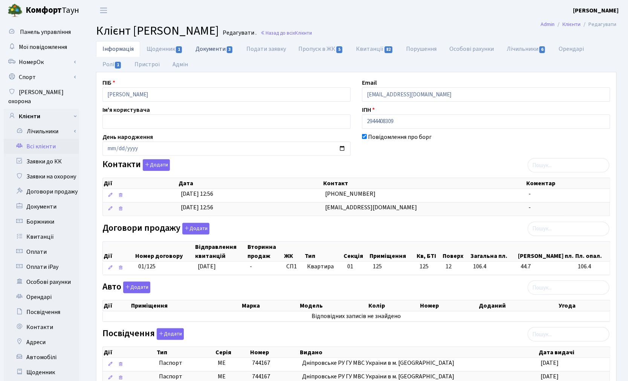
click at [206, 52] on link "Документи 3" at bounding box center [214, 48] width 50 height 15
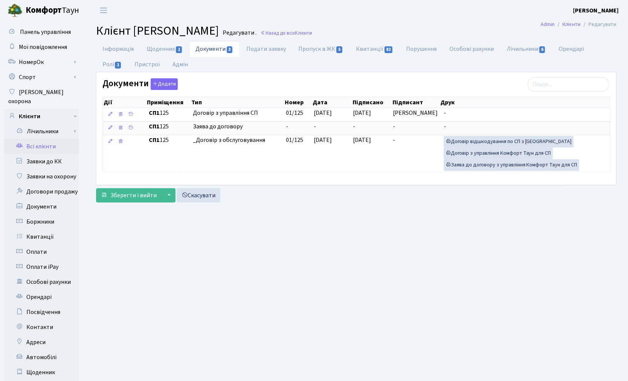
click at [36, 139] on link "Всі клієнти" at bounding box center [41, 146] width 75 height 15
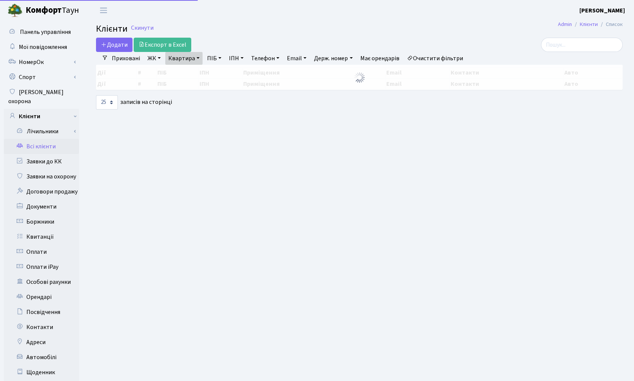
select select "25"
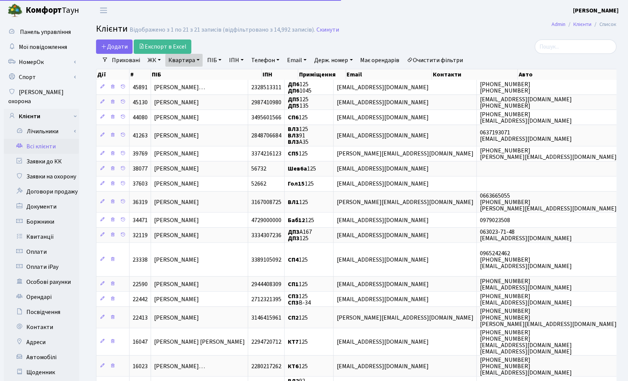
click at [191, 57] on link "Квартира" at bounding box center [183, 60] width 37 height 13
click at [191, 72] on input "125" at bounding box center [188, 75] width 44 height 14
type input "1"
type input "226"
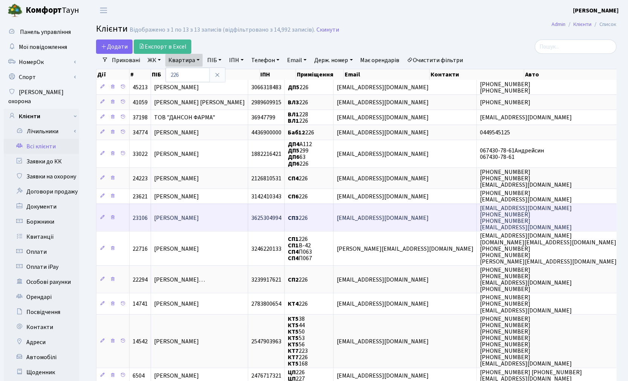
click at [191, 220] on td "[PERSON_NAME]" at bounding box center [199, 217] width 97 height 27
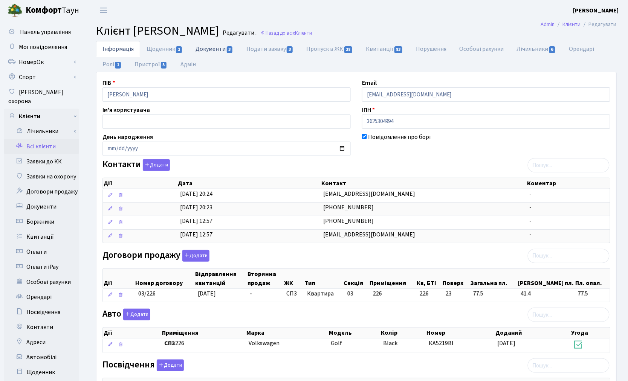
click at [207, 48] on link "Документи 3" at bounding box center [214, 48] width 50 height 15
select select "25"
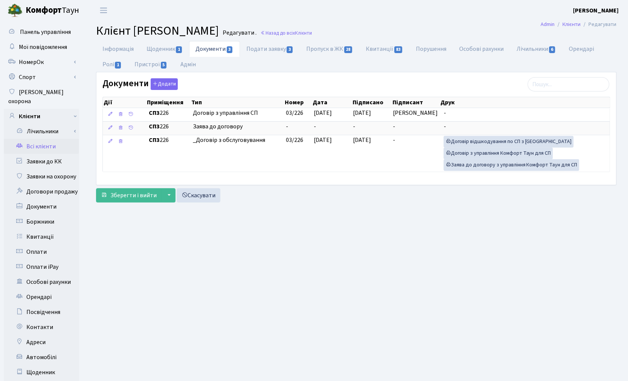
click at [35, 139] on link "Всі клієнти" at bounding box center [41, 146] width 75 height 15
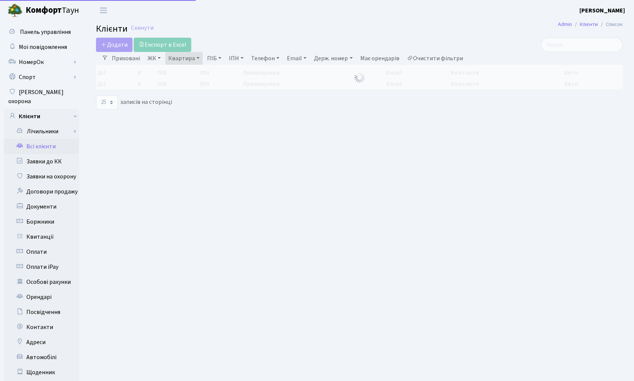
select select "25"
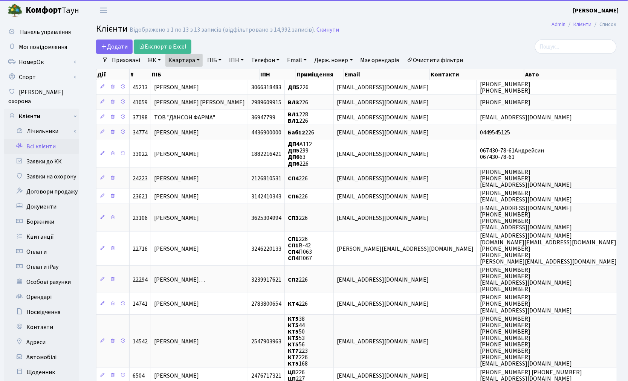
click at [190, 62] on link "Квартира" at bounding box center [183, 60] width 37 height 13
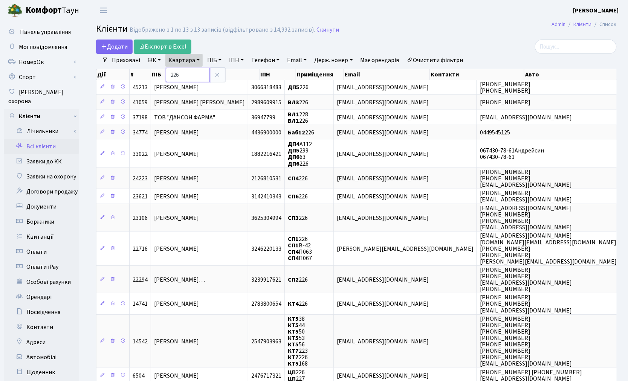
click at [188, 73] on input "226" at bounding box center [188, 75] width 44 height 14
type input "2"
type input "171"
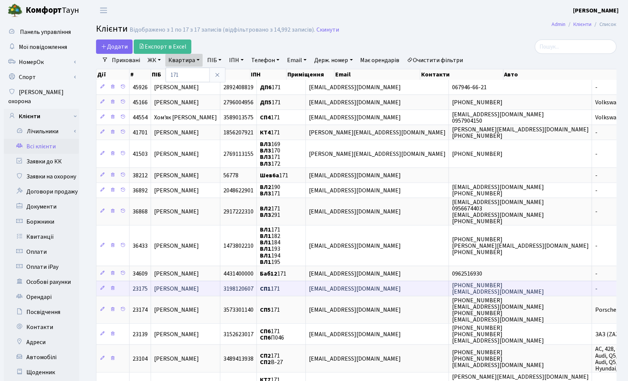
click at [199, 285] on span "[PERSON_NAME]" at bounding box center [176, 289] width 45 height 8
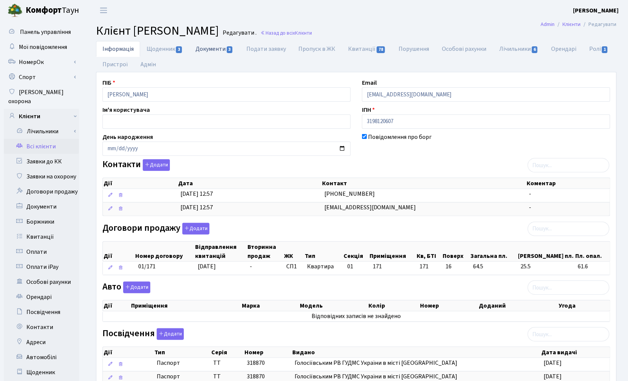
click at [210, 51] on link "Документи 3" at bounding box center [214, 48] width 50 height 15
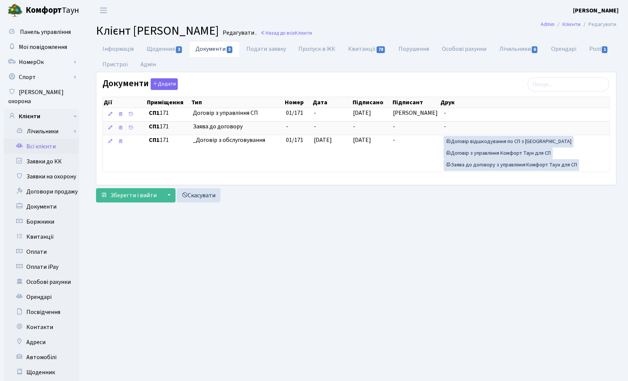
click at [38, 139] on link "Всі клієнти" at bounding box center [41, 146] width 75 height 15
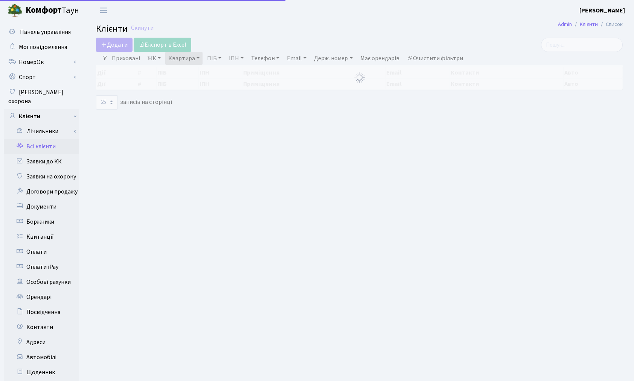
select select "25"
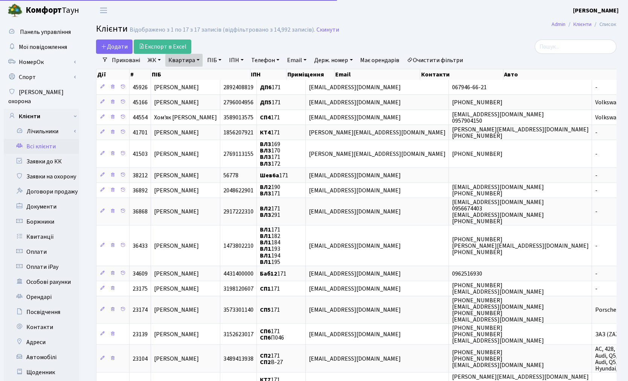
click at [189, 61] on link "Квартира" at bounding box center [183, 60] width 37 height 13
click at [186, 73] on input "171" at bounding box center [188, 75] width 44 height 14
type input "1"
type input "236"
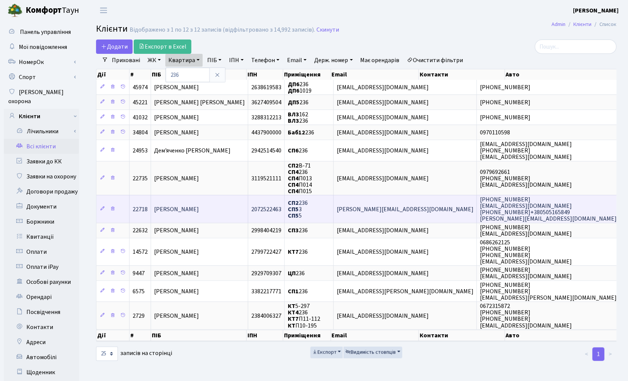
click at [199, 209] on span "[PERSON_NAME]" at bounding box center [176, 209] width 45 height 8
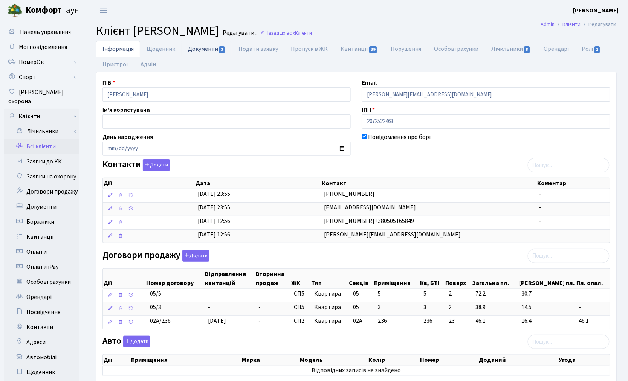
click at [195, 50] on link "Документи 3" at bounding box center [207, 48] width 50 height 15
select select "25"
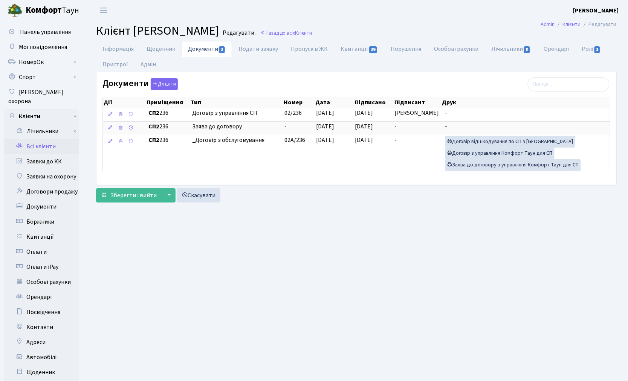
click at [41, 139] on link "Всі клієнти" at bounding box center [41, 146] width 75 height 15
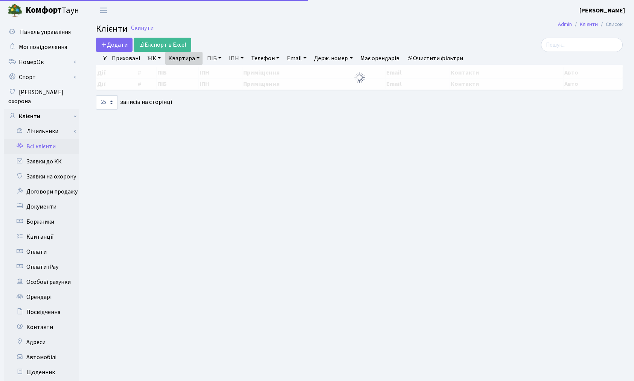
select select "25"
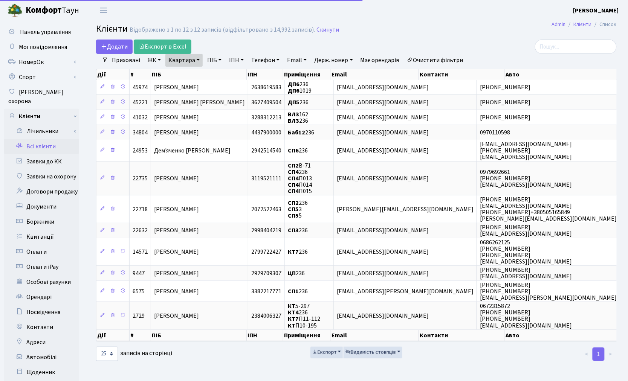
click at [182, 56] on link "Квартира" at bounding box center [183, 60] width 37 height 13
click at [182, 78] on input "236" at bounding box center [188, 75] width 44 height 14
type input "2"
type input "142"
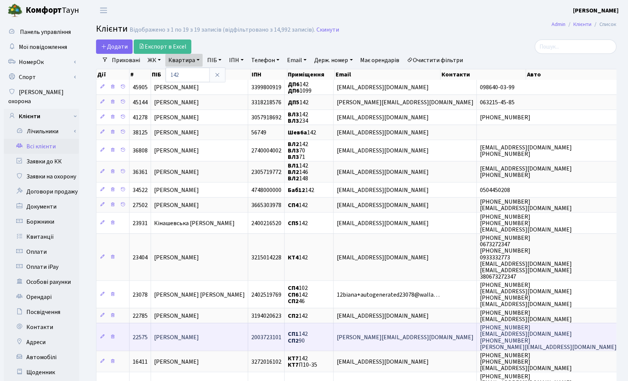
click at [195, 333] on span "Яковлева Наталія Анатоліївна" at bounding box center [176, 337] width 45 height 8
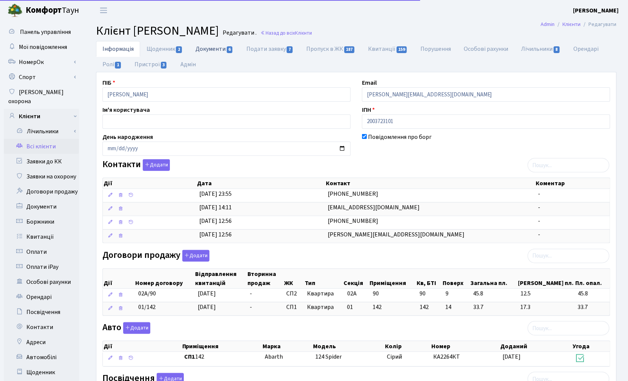
click at [213, 48] on link "Документи 6" at bounding box center [214, 48] width 50 height 15
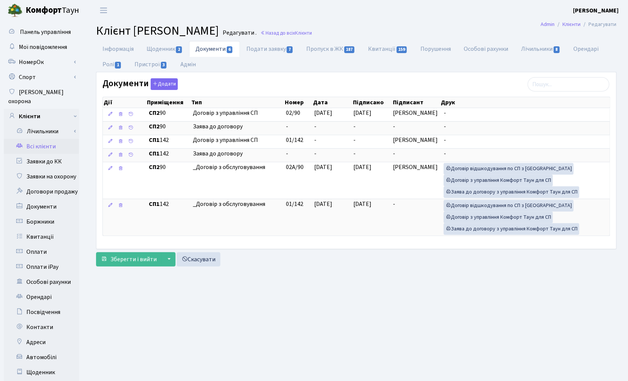
click at [46, 139] on link "Всі клієнти" at bounding box center [41, 146] width 75 height 15
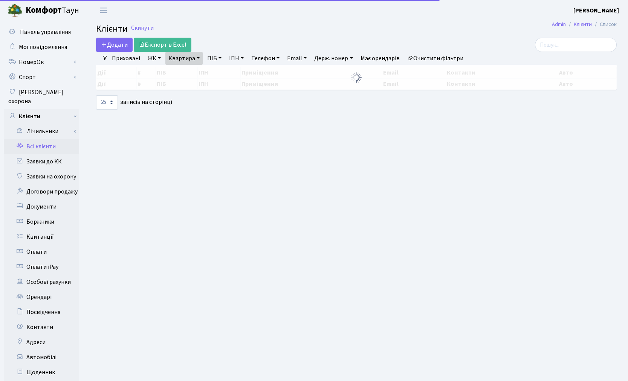
select select "25"
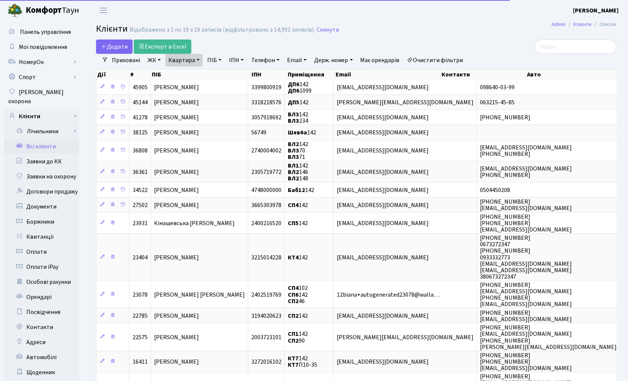
click at [177, 57] on link "Квартира" at bounding box center [183, 60] width 37 height 13
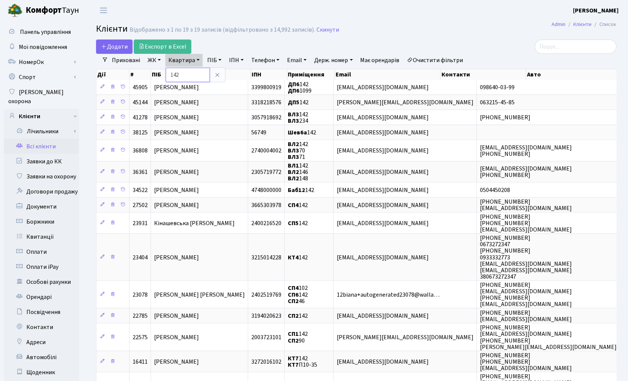
click at [182, 76] on input "142" at bounding box center [188, 75] width 44 height 14
type input "145"
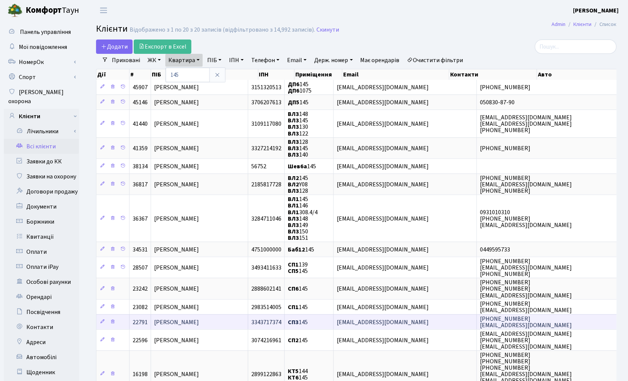
click at [186, 318] on span "[PERSON_NAME]" at bounding box center [176, 322] width 45 height 8
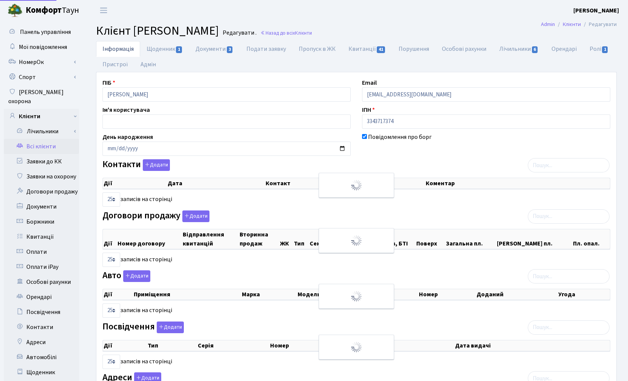
select select "25"
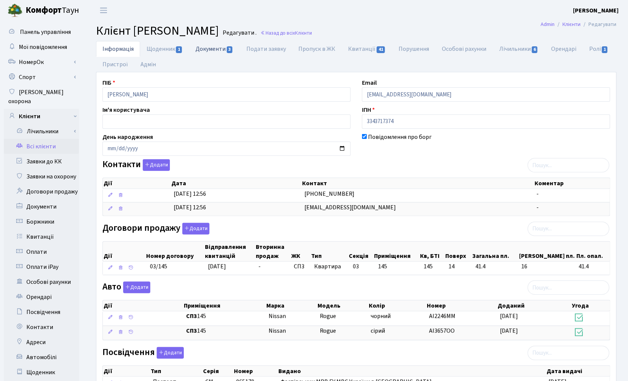
click at [205, 50] on link "Документи 3" at bounding box center [214, 48] width 50 height 15
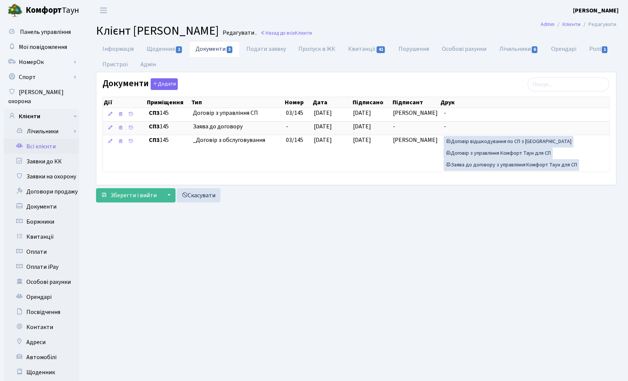
click at [46, 139] on link "Всі клієнти" at bounding box center [41, 146] width 75 height 15
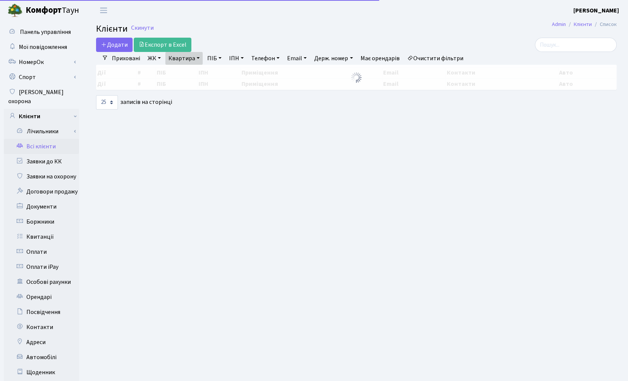
select select "25"
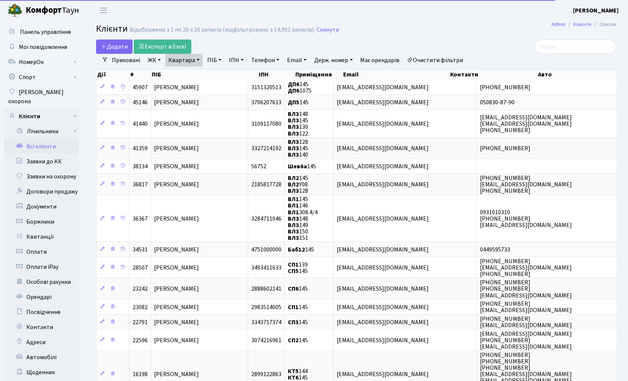
click at [183, 63] on link "Квартира" at bounding box center [183, 60] width 37 height 13
click at [183, 74] on input "145" at bounding box center [188, 75] width 44 height 14
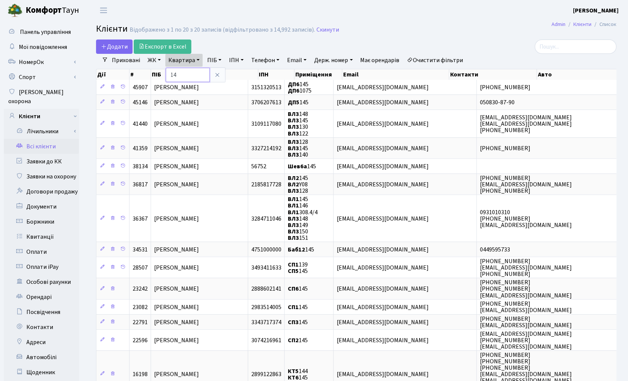
type input "1"
type input "225"
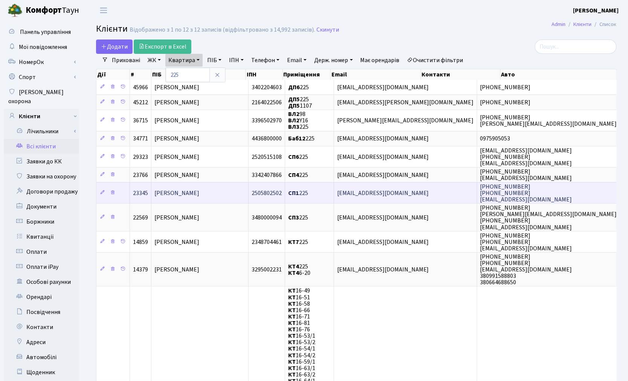
click at [199, 189] on span "[PERSON_NAME]" at bounding box center [176, 193] width 45 height 8
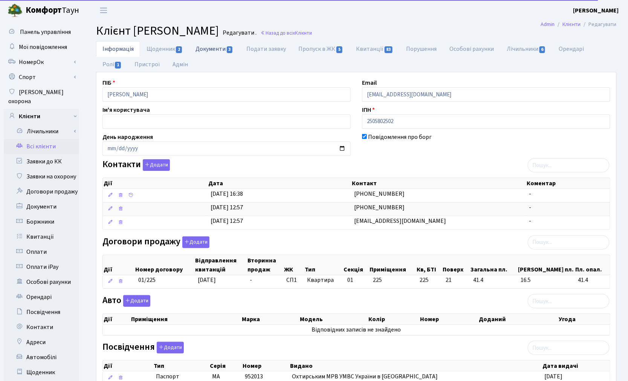
click at [217, 48] on link "Документи 3" at bounding box center [214, 48] width 50 height 15
select select "25"
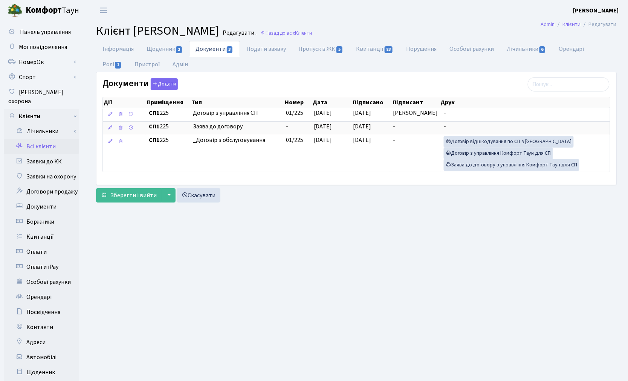
click at [35, 139] on link "Всі клієнти" at bounding box center [41, 146] width 75 height 15
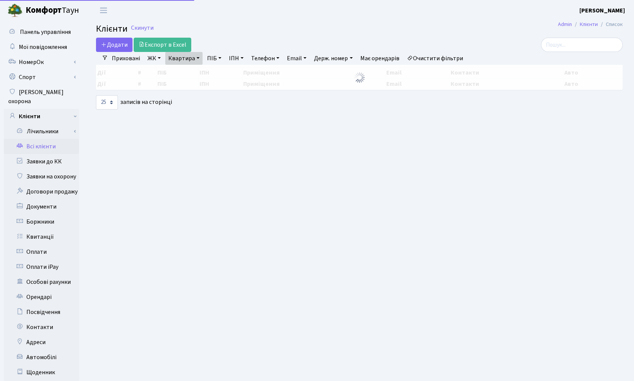
select select "25"
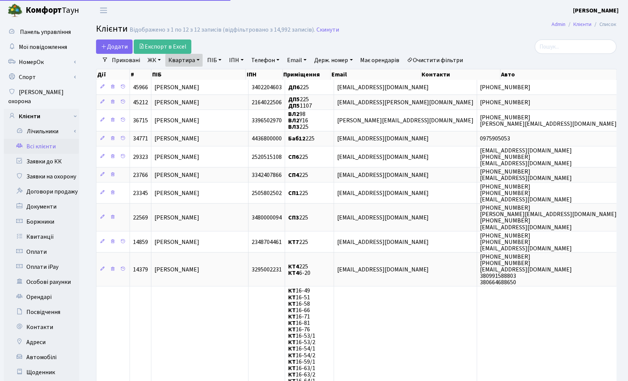
click at [177, 62] on link "Квартира" at bounding box center [183, 60] width 37 height 13
click at [180, 72] on input "225" at bounding box center [188, 75] width 44 height 14
type input "2"
type input "158"
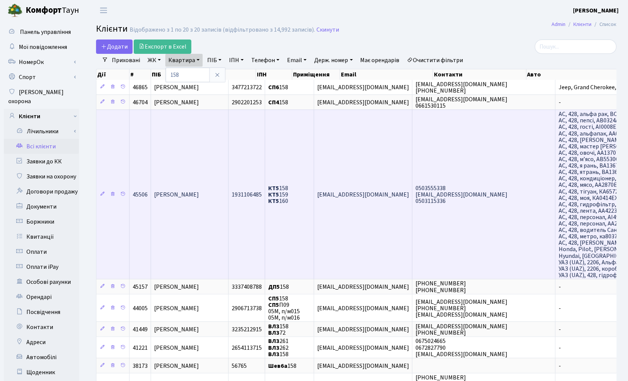
click at [486, 241] on td "0503555338 [EMAIL_ADDRESS][DOMAIN_NAME] 0503115336" at bounding box center [483, 195] width 143 height 170
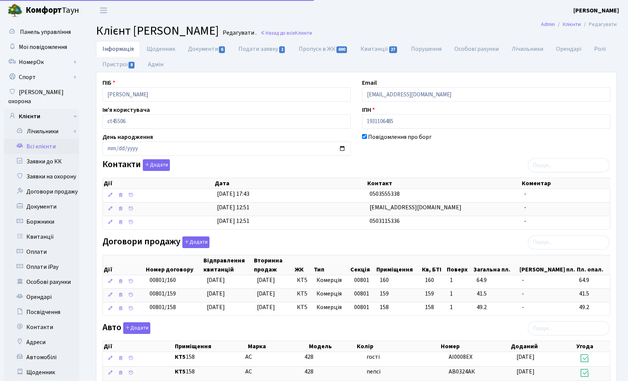
select select "25"
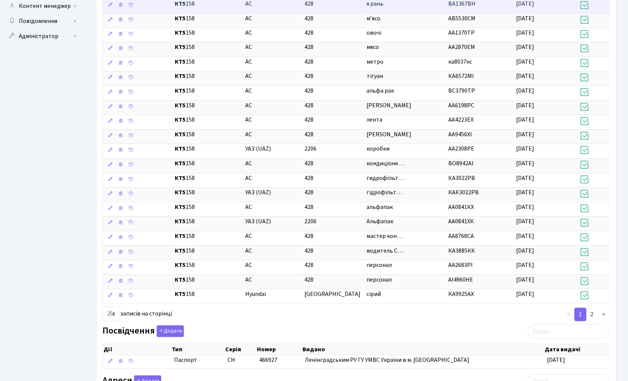
scroll to position [419, 0]
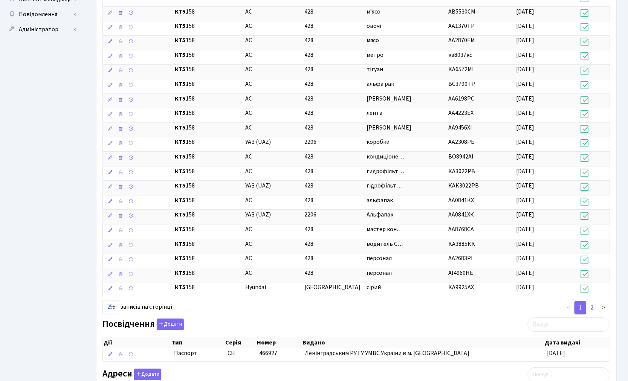
click at [595, 308] on link "2" at bounding box center [592, 308] width 12 height 14
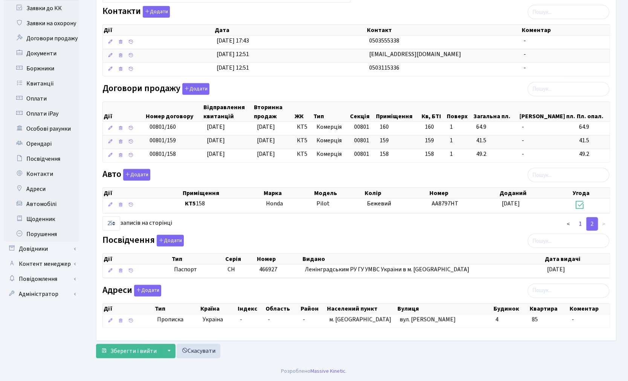
click at [581, 223] on link "1" at bounding box center [580, 224] width 12 height 14
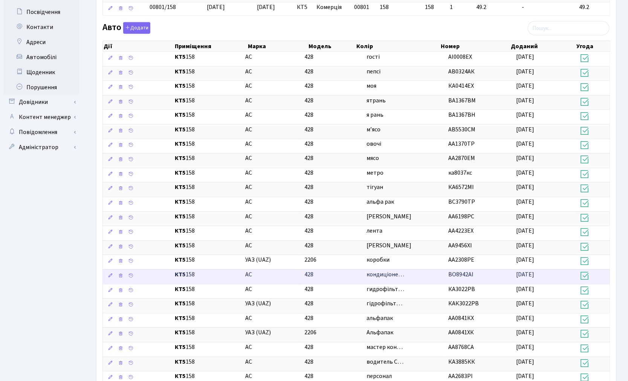
scroll to position [212, 0]
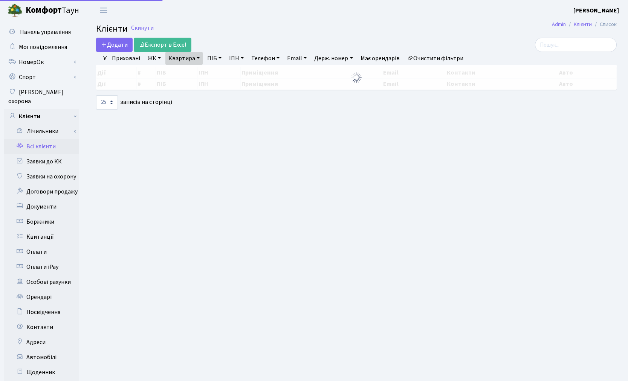
select select "25"
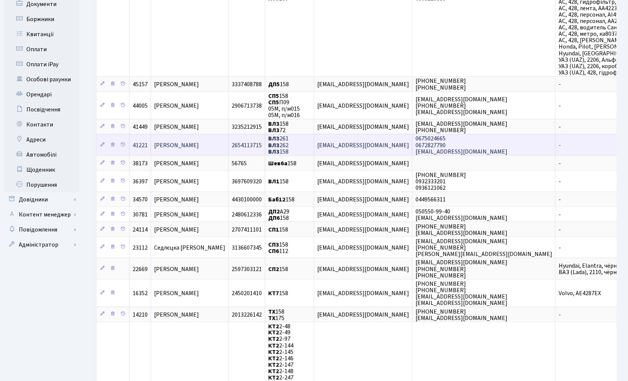
scroll to position [251, 0]
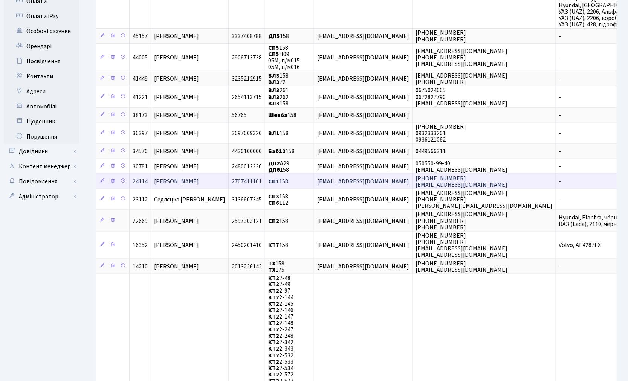
click at [189, 177] on span "[PERSON_NAME]" at bounding box center [176, 181] width 45 height 8
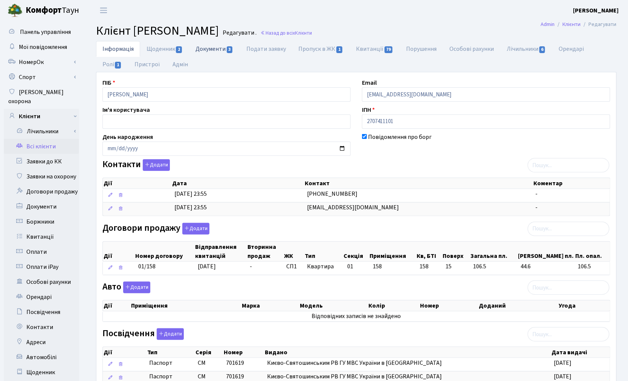
click at [211, 51] on link "Документи 3" at bounding box center [214, 48] width 50 height 15
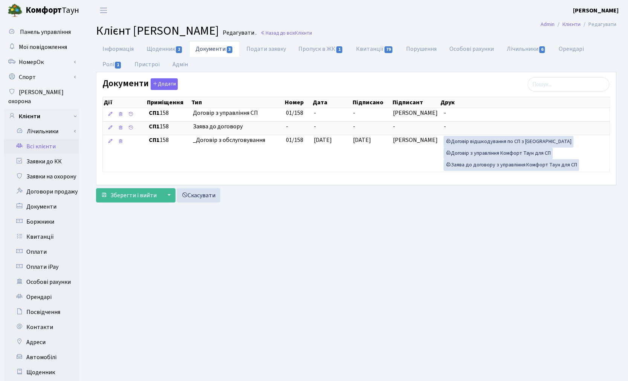
click at [41, 140] on link "Всі клієнти" at bounding box center [41, 146] width 75 height 15
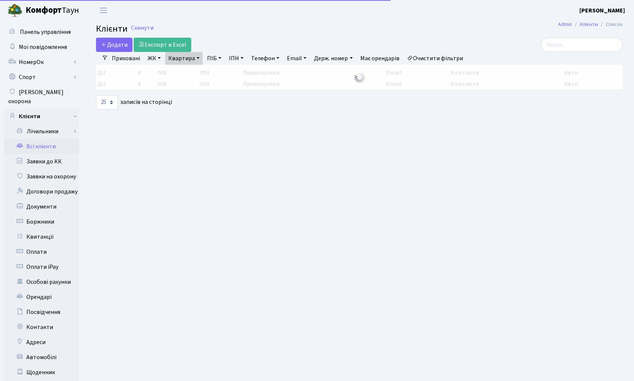
select select "25"
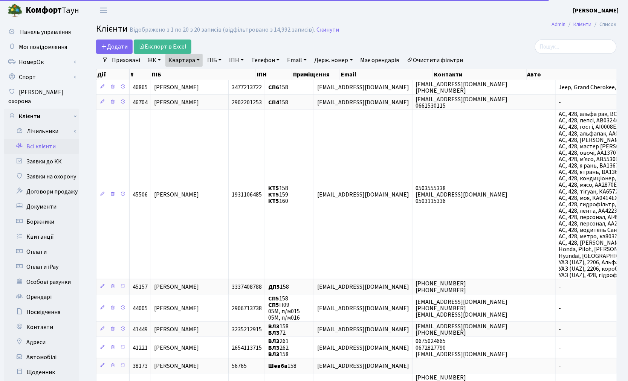
click at [178, 63] on link "Квартира" at bounding box center [183, 60] width 37 height 13
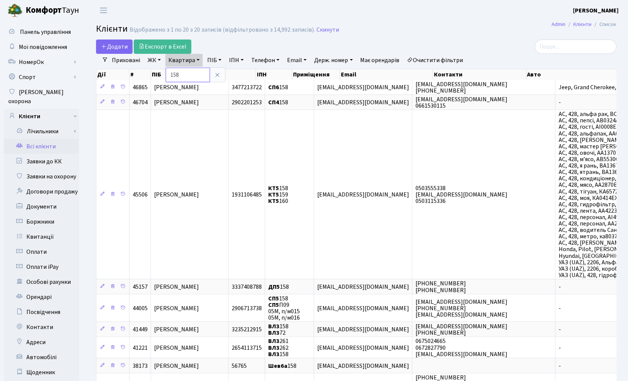
click at [183, 72] on input "158" at bounding box center [188, 75] width 44 height 14
type input "134"
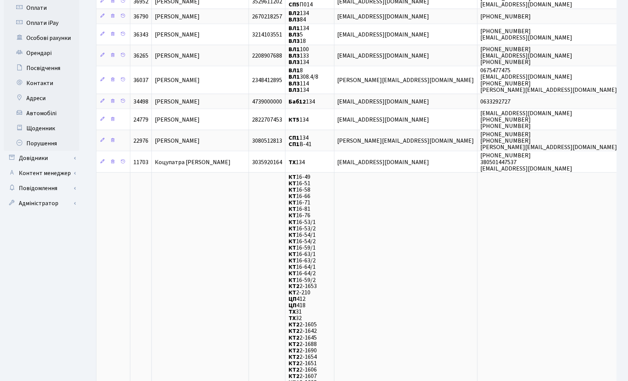
scroll to position [251, 0]
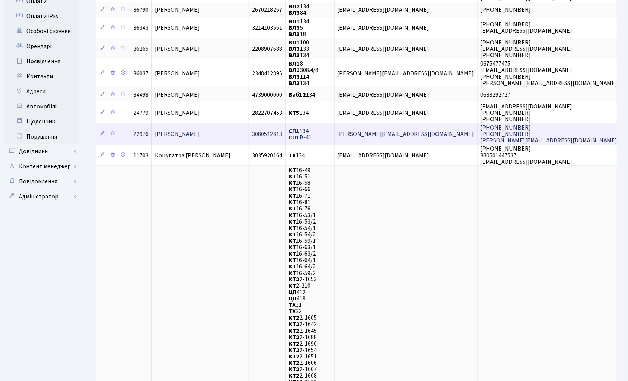
click at [200, 130] on span "Кудрявцев Сергій Володимирович" at bounding box center [177, 134] width 45 height 8
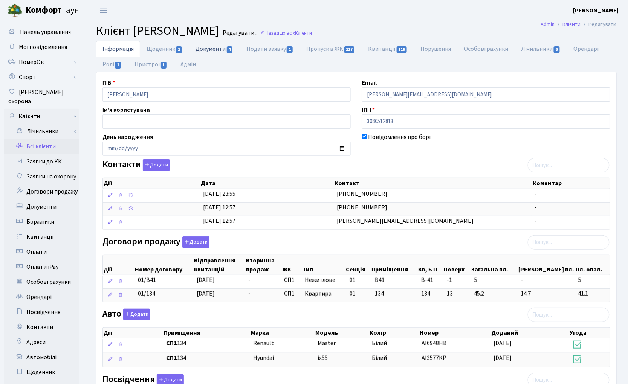
click at [208, 49] on link "Документи 4" at bounding box center [214, 48] width 50 height 15
select select "25"
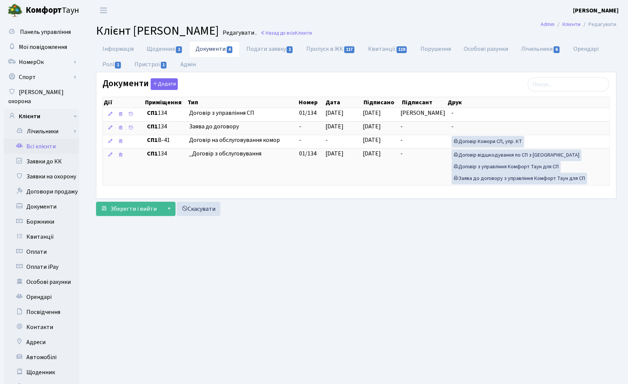
click at [31, 139] on link "Всі клієнти" at bounding box center [41, 146] width 75 height 15
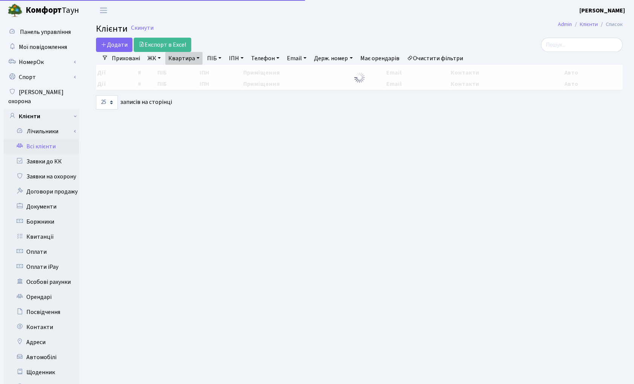
select select "25"
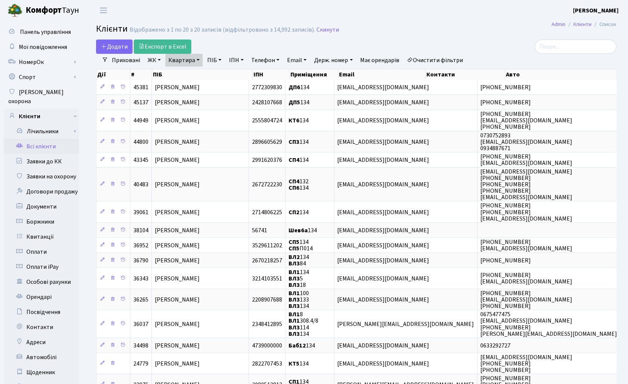
click at [183, 61] on link "Квартира" at bounding box center [183, 60] width 37 height 13
click at [186, 76] on input "134" at bounding box center [188, 75] width 44 height 14
type input "1"
type input "60"
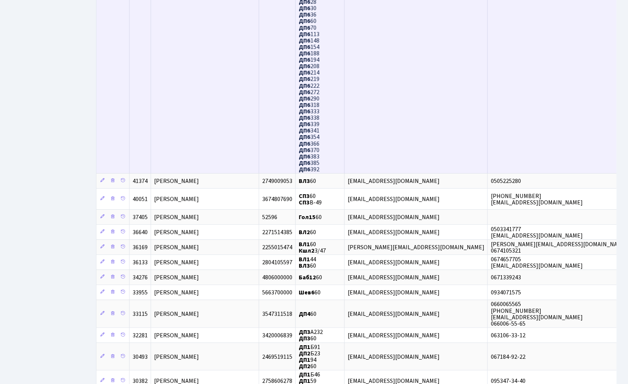
scroll to position [669, 0]
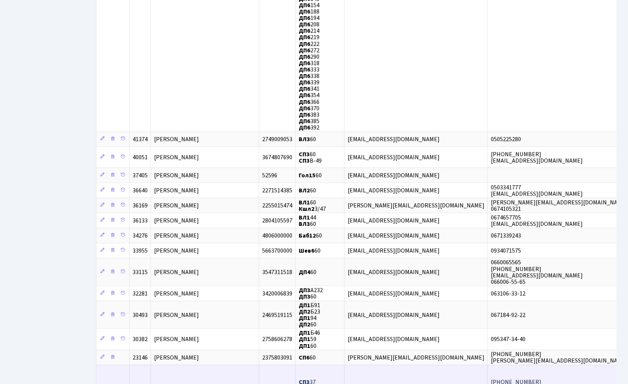
click at [167, 384] on span "Різак Михайло Васильович" at bounding box center [176, 389] width 45 height 8
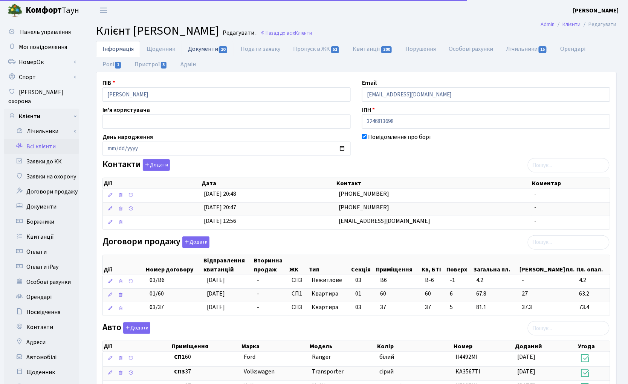
click at [205, 54] on link "Документи 10" at bounding box center [208, 48] width 53 height 15
select select "25"
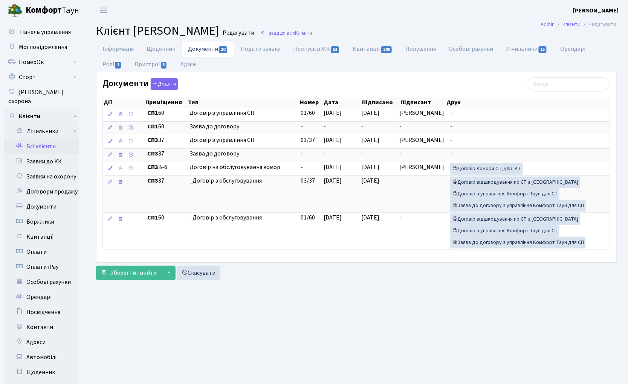
click at [36, 139] on link "Всі клієнти" at bounding box center [41, 146] width 75 height 15
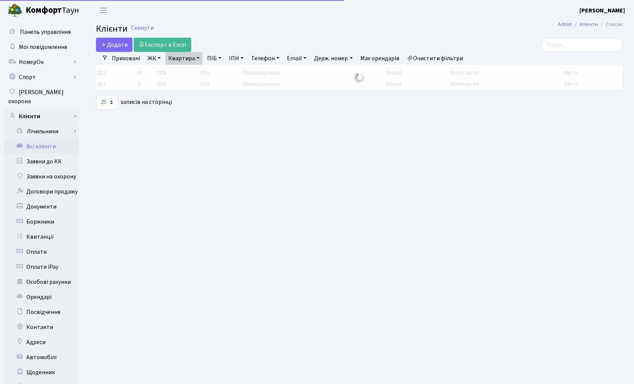
select select "25"
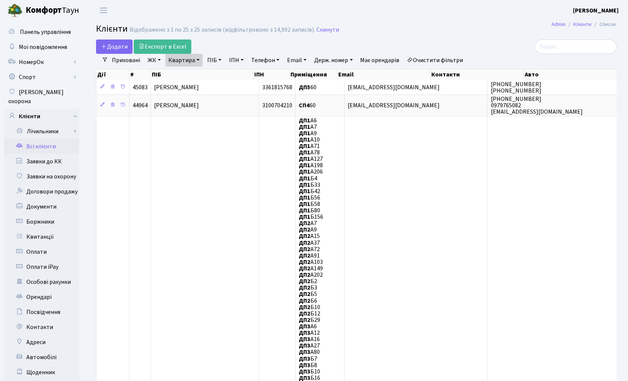
click at [182, 57] on link "Квартира" at bounding box center [183, 60] width 37 height 13
click at [179, 76] on input "60" at bounding box center [188, 75] width 44 height 14
type input "6"
type input "50"
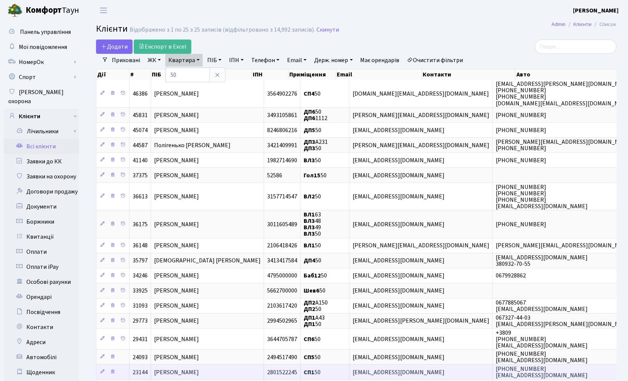
click at [192, 368] on span "Заплітна Людмила" at bounding box center [176, 372] width 45 height 8
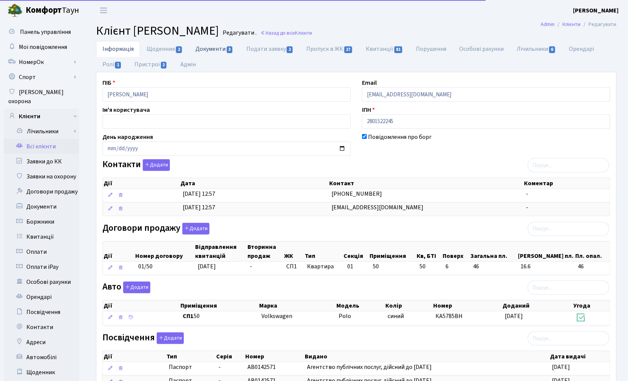
click at [213, 51] on link "Документи 3" at bounding box center [214, 48] width 50 height 15
select select "25"
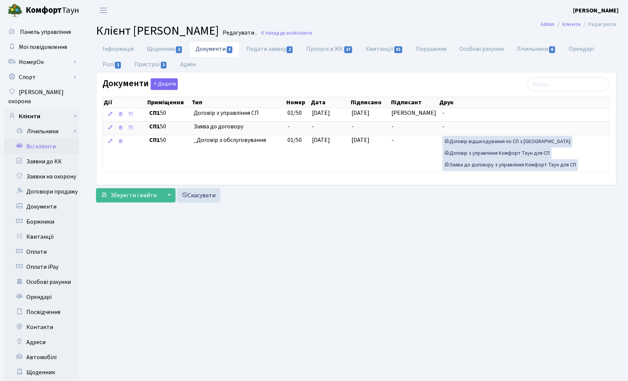
click at [46, 139] on link "Всі клієнти" at bounding box center [41, 146] width 75 height 15
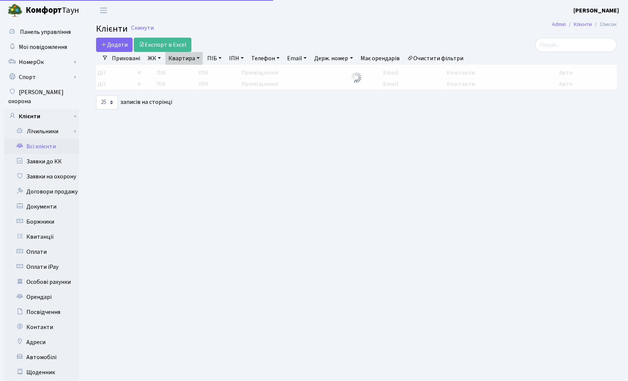
select select "25"
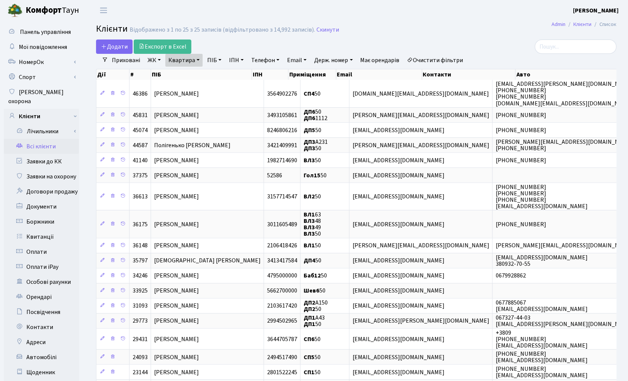
click at [191, 62] on link "Квартира" at bounding box center [183, 60] width 37 height 13
click at [186, 75] on input "50" at bounding box center [188, 75] width 44 height 14
type input "5"
type input "220"
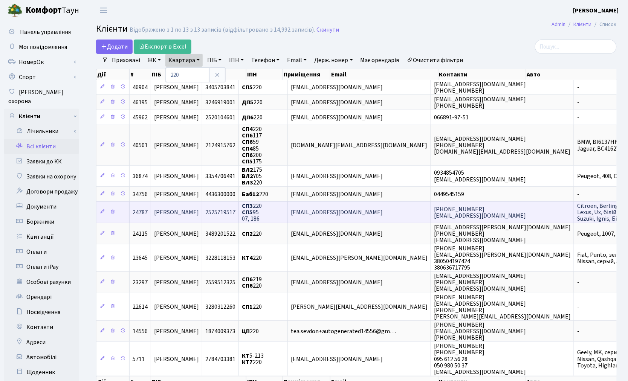
click at [179, 210] on span "[PERSON_NAME]" at bounding box center [176, 212] width 45 height 8
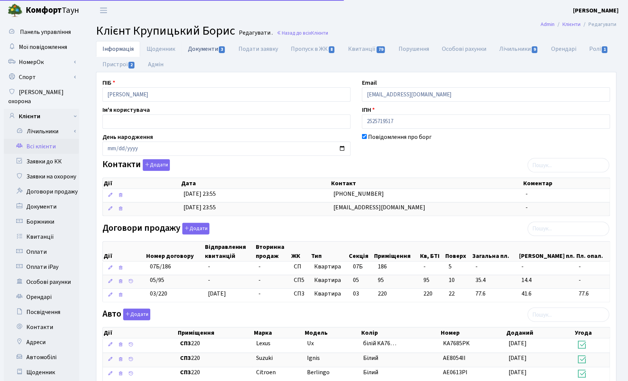
click at [205, 50] on link "Документи 3" at bounding box center [207, 48] width 50 height 15
select select "25"
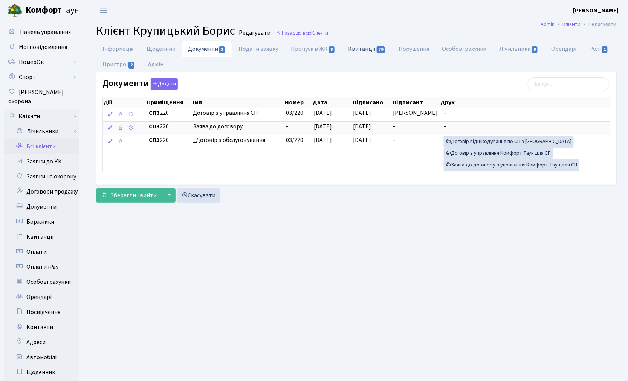
click at [366, 44] on link "Квитанції 79" at bounding box center [367, 48] width 50 height 15
select select "25"
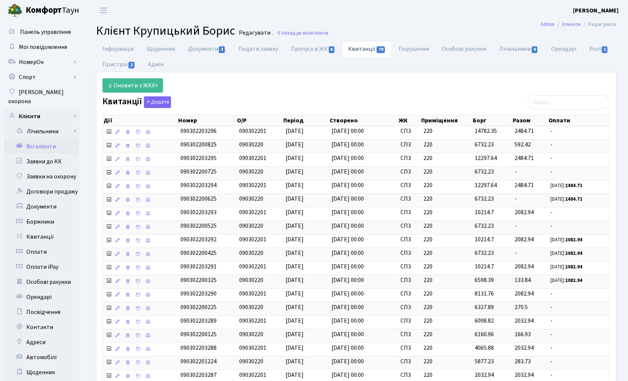
click at [40, 139] on link "Всі клієнти" at bounding box center [41, 146] width 75 height 15
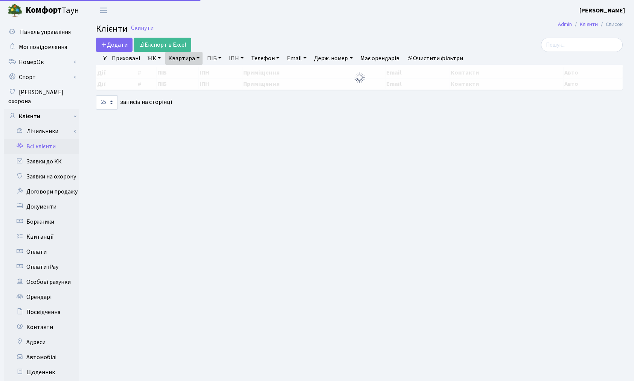
select select "25"
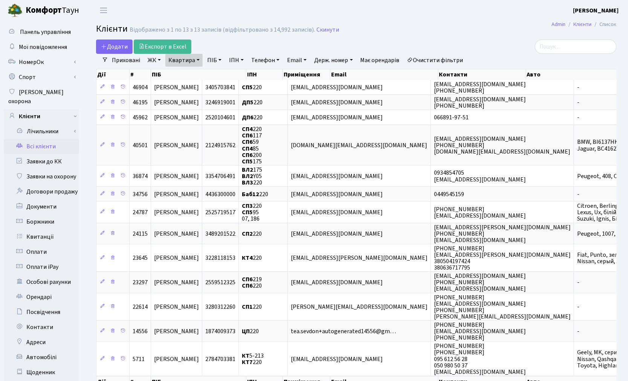
click at [174, 58] on link "Квартира" at bounding box center [183, 60] width 37 height 13
click at [190, 76] on input "220" at bounding box center [188, 75] width 44 height 14
type input "242"
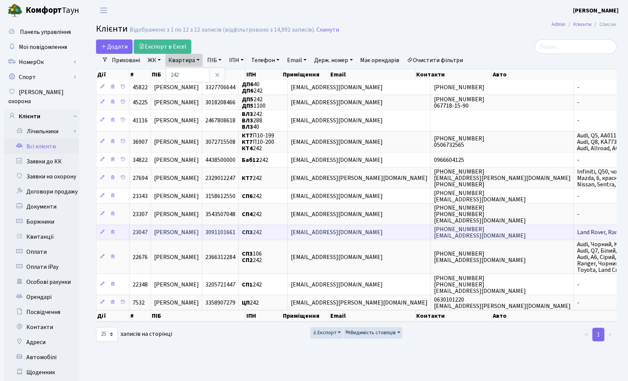
click at [186, 232] on span "[PERSON_NAME]" at bounding box center [176, 233] width 45 height 8
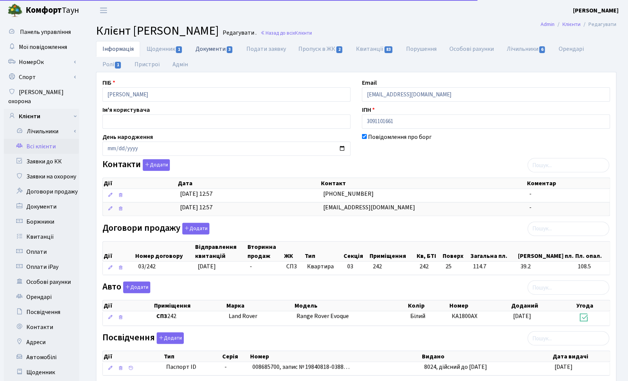
click at [212, 50] on link "Документи 3" at bounding box center [214, 48] width 50 height 15
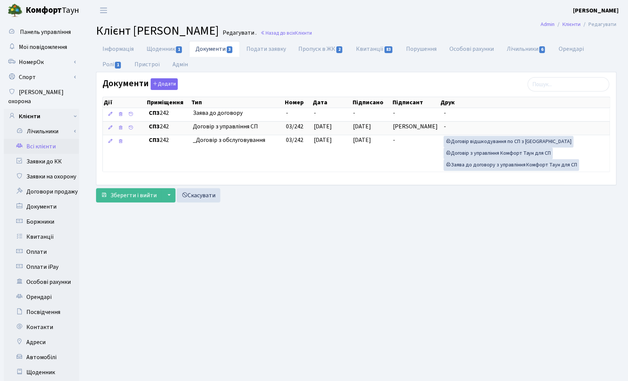
click at [52, 139] on link "Всі клієнти" at bounding box center [41, 146] width 75 height 15
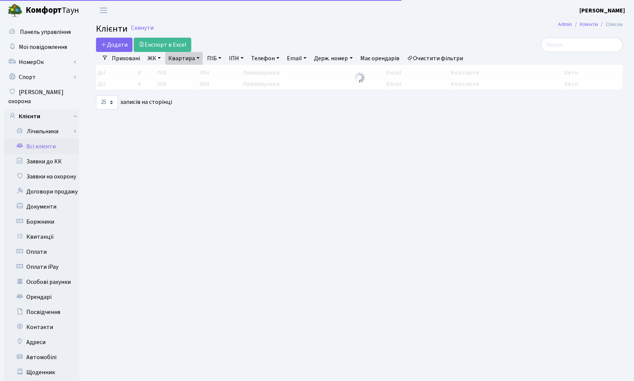
select select "25"
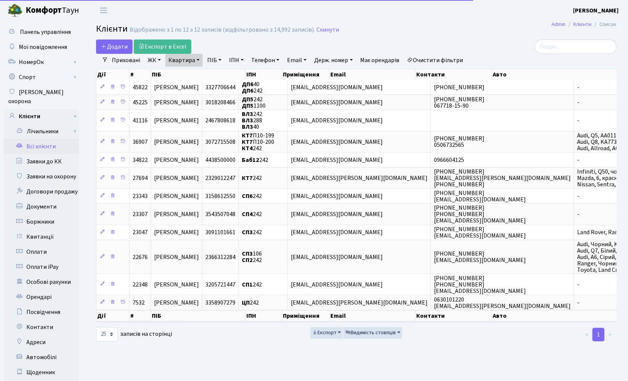
click at [184, 60] on link "Квартира" at bounding box center [183, 60] width 37 height 13
click at [187, 75] on input "242" at bounding box center [188, 75] width 44 height 14
type input "2"
type input "162"
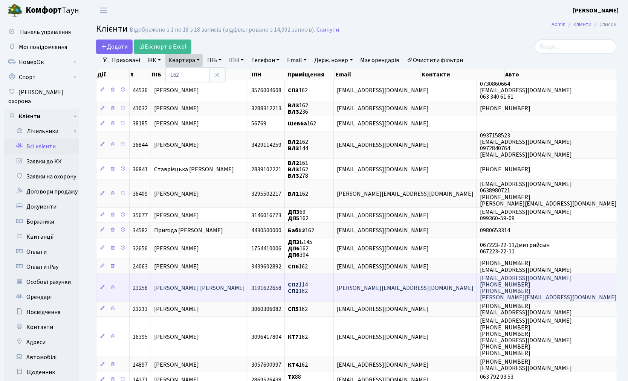
click at [203, 285] on span "[PERSON_NAME] [PERSON_NAME]" at bounding box center [199, 288] width 91 height 8
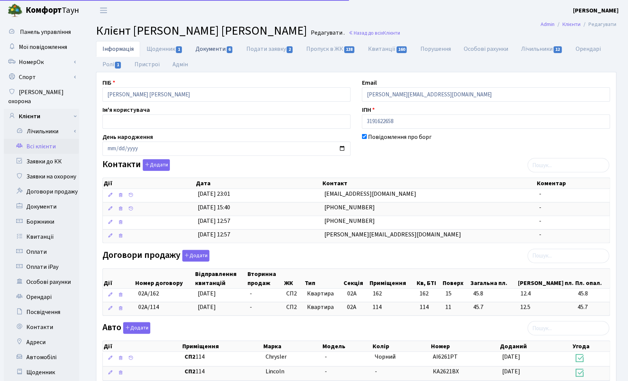
click at [205, 49] on link "Документи 6" at bounding box center [214, 48] width 50 height 15
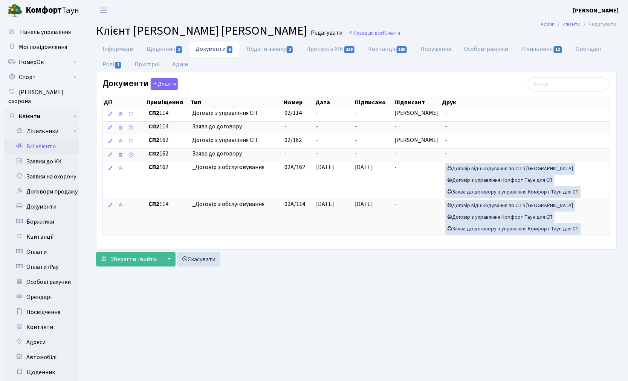
click at [34, 139] on link "Всі клієнти" at bounding box center [41, 146] width 75 height 15
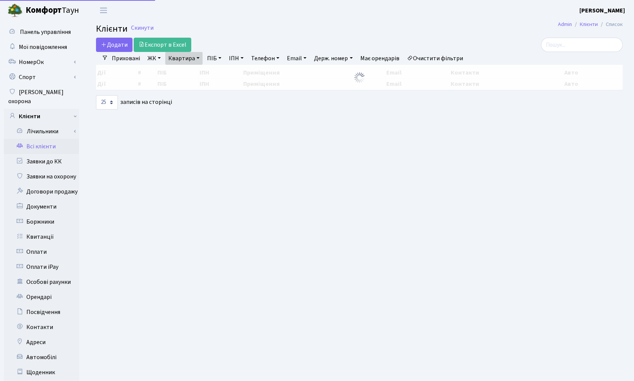
select select "25"
click at [176, 65] on div "Додати Експорт в Excel Фільтри Приховані ЖК ТХ, вул. [PERSON_NAME], 1/2 КТ, вул…" at bounding box center [356, 74] width 532 height 72
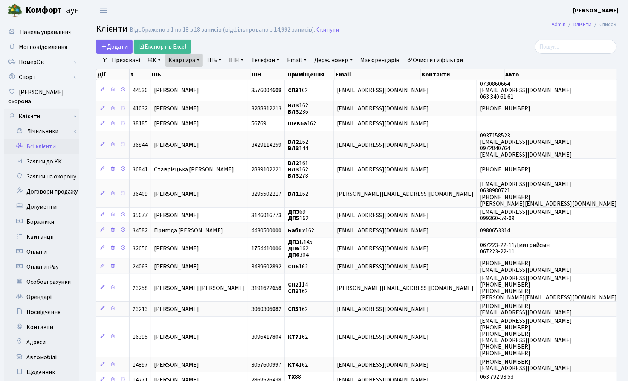
click at [179, 63] on link "Квартира" at bounding box center [183, 60] width 37 height 13
click at [180, 71] on input "162" at bounding box center [188, 75] width 44 height 14
type input "1"
type input "236"
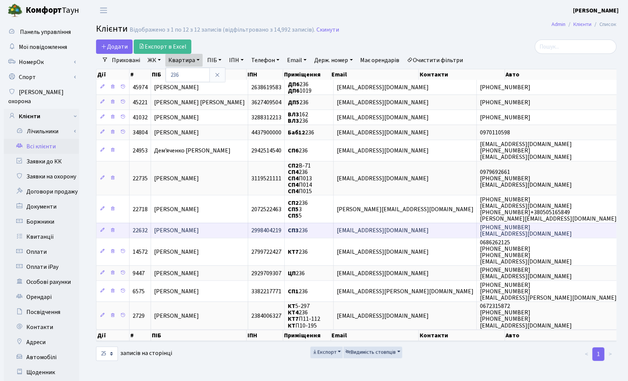
click at [190, 227] on span "[PERSON_NAME]" at bounding box center [176, 231] width 45 height 8
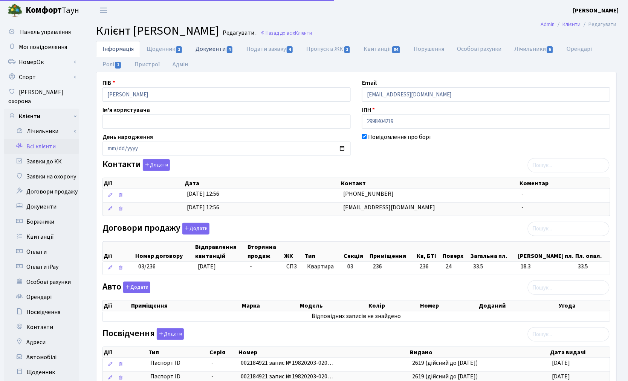
click at [214, 49] on link "Документи 4" at bounding box center [214, 48] width 50 height 15
select select "25"
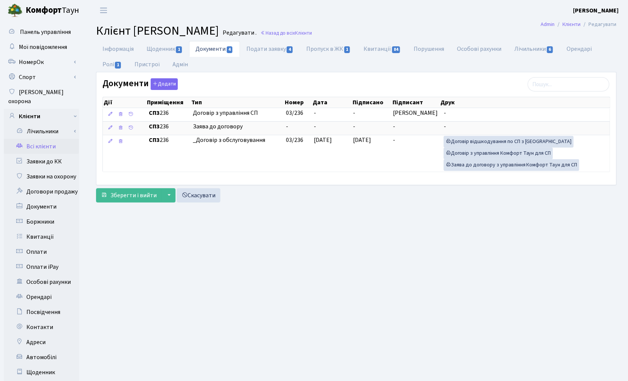
click at [487, 280] on main "Admin Клієнти Редагувати Клієнт Мокринчук Роман Петрович Редагувати . Назад до …" at bounding box center [356, 240] width 543 height 438
click at [359, 224] on main "Admin Клієнти Редагувати Клієнт Мокринчук Роман Петрович Редагувати . Назад до …" at bounding box center [356, 240] width 543 height 438
click at [44, 139] on link "Всі клієнти" at bounding box center [41, 146] width 75 height 15
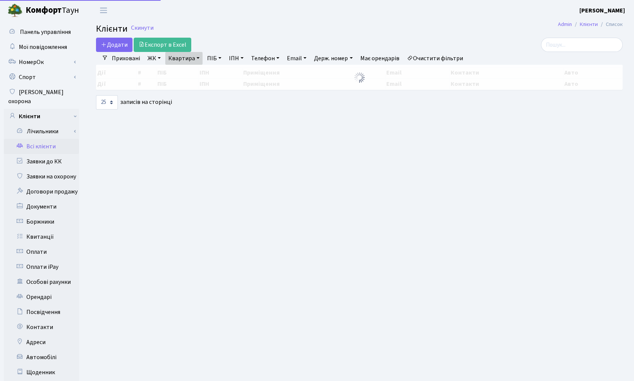
select select "25"
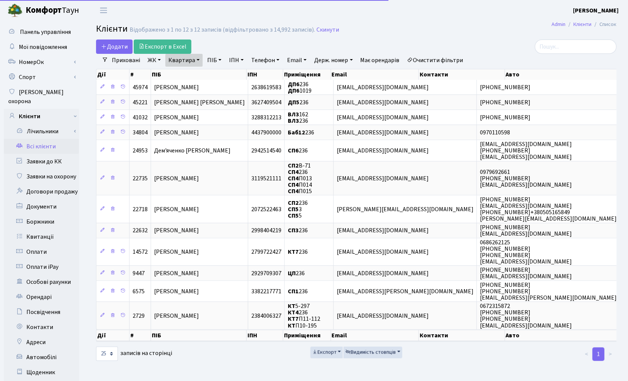
click at [177, 58] on link "Квартира" at bounding box center [183, 60] width 37 height 13
click at [185, 76] on input "236" at bounding box center [188, 75] width 44 height 14
type input "208"
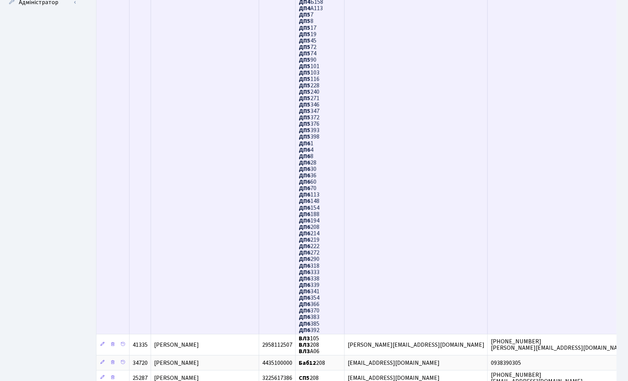
scroll to position [460, 0]
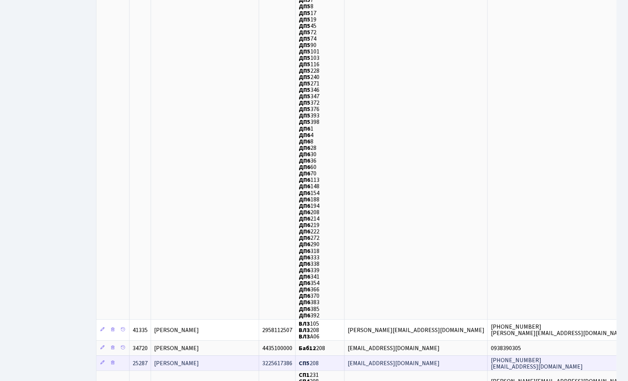
click at [199, 359] on span "[PERSON_NAME]" at bounding box center [176, 363] width 45 height 8
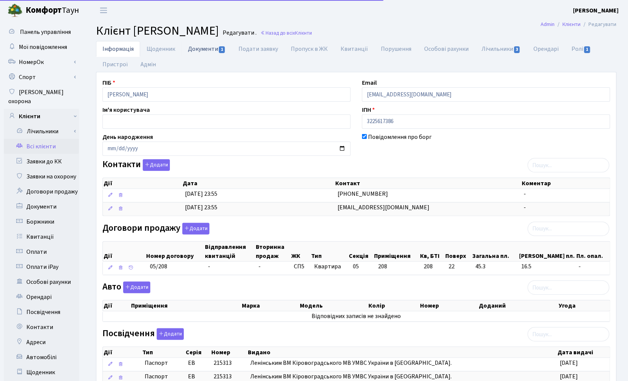
click at [188, 50] on link "Документи 1" at bounding box center [207, 48] width 50 height 15
select select "25"
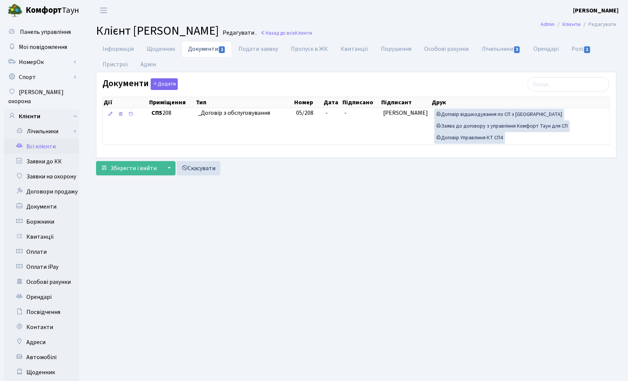
click at [47, 139] on link "Всі клієнти" at bounding box center [41, 146] width 75 height 15
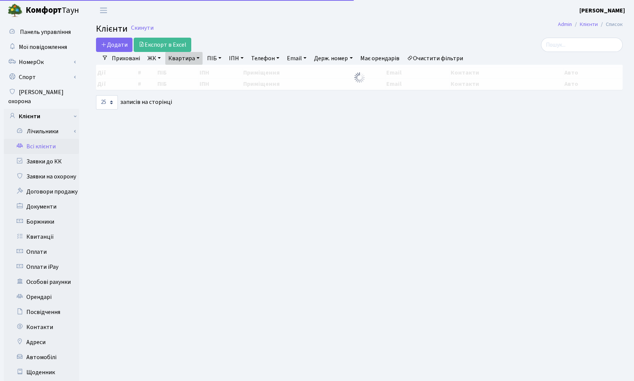
select select "25"
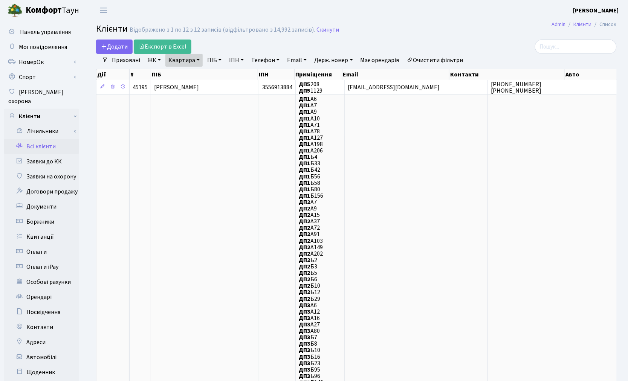
click at [176, 64] on link "Квартира" at bounding box center [183, 60] width 37 height 13
click at [184, 72] on input "208" at bounding box center [188, 75] width 44 height 14
type input "2"
type input "146"
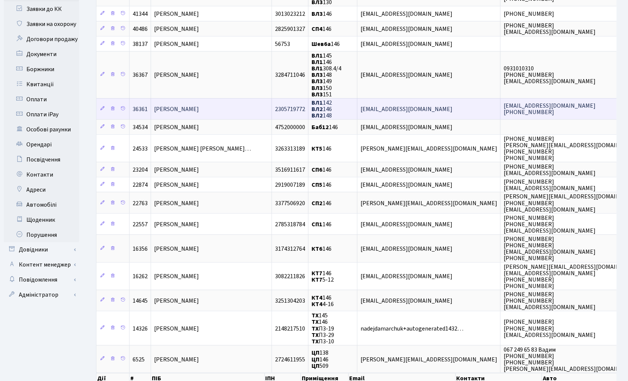
scroll to position [167, 0]
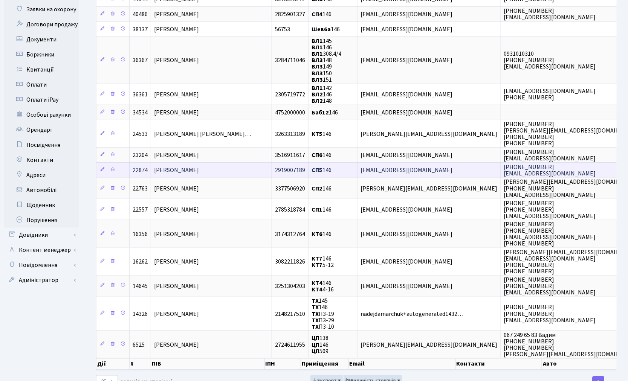
click at [199, 167] on span "Місюра Оксана Анатоліївна" at bounding box center [176, 171] width 45 height 8
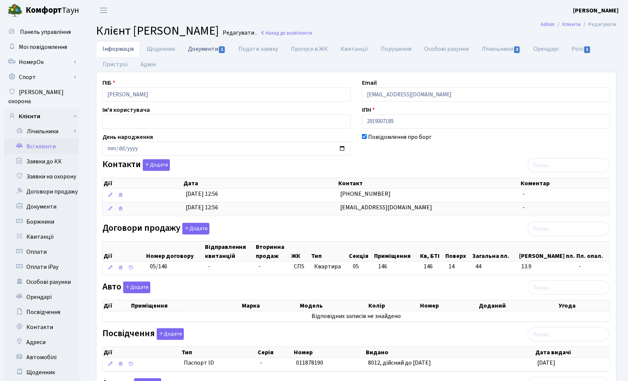
click at [207, 43] on link "Документи 1" at bounding box center [207, 48] width 50 height 15
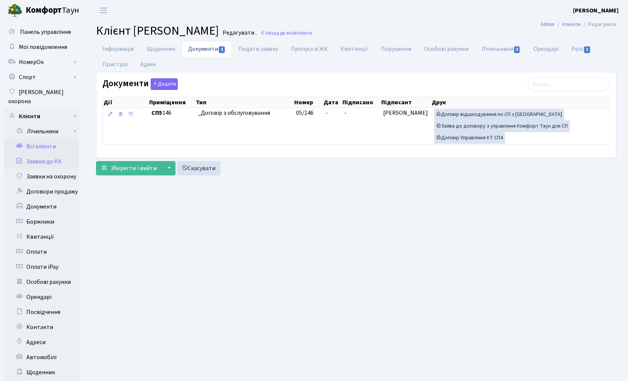
click at [50, 157] on link "Заявки до КК" at bounding box center [41, 161] width 75 height 15
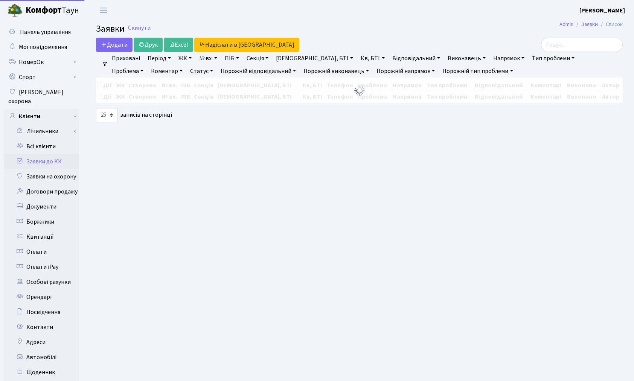
select select "25"
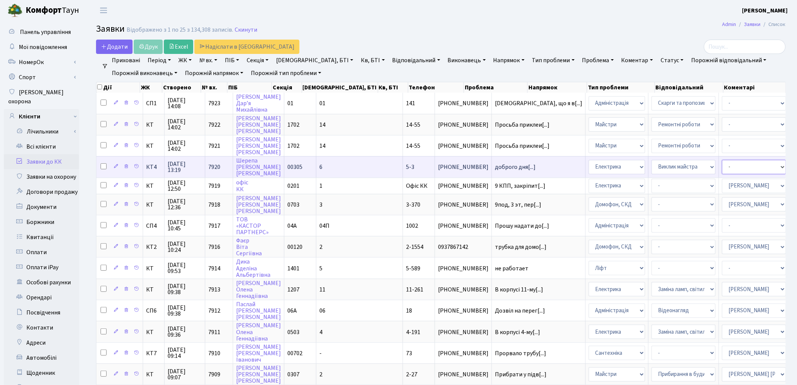
click at [634, 164] on select "- Адміністратор ЖК КТ [PERSON_NAME] [PERSON_NAME] [PERSON_NAME]Ю. [PERSON_NAME]…" at bounding box center [754, 167] width 64 height 14
select select "22"
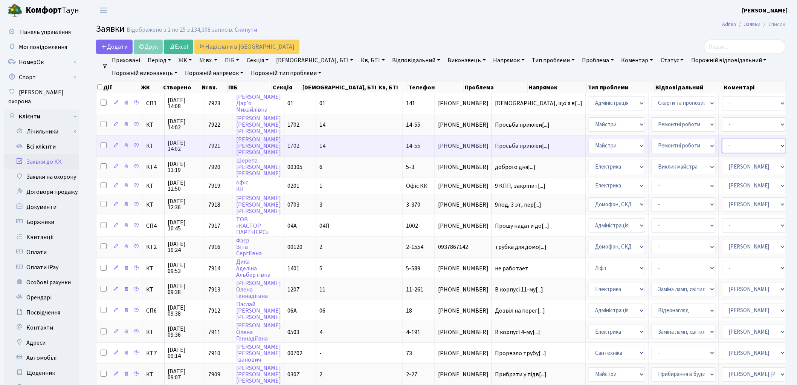
click at [634, 141] on select "- Адміністратор ЖК КТ Вижул В. В. Гордієнко Н.В. Дядюшкін Д.Ю. Кипчук Т. А. Кла…" at bounding box center [754, 146] width 64 height 14
select select "18"
click at [634, 141] on select "- Адміністратор ЖК КТ Вижул В. В. Гордієнко Н.В. Дядюшкін Д.Ю. Кипчук Т. А. Кла…" at bounding box center [754, 146] width 64 height 14
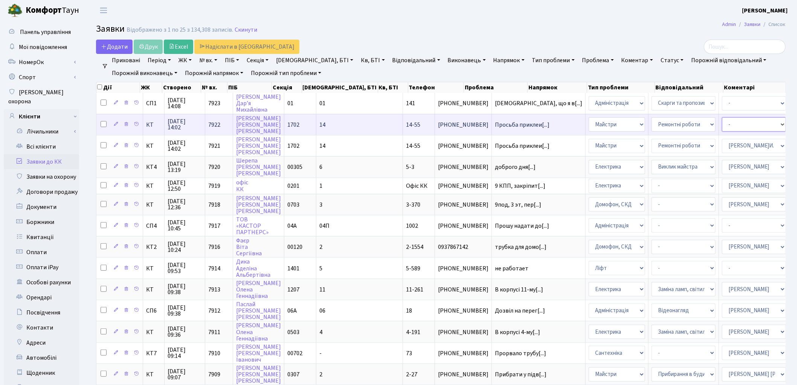
click at [634, 124] on select "- Адміністратор ЖК КТ Вижул В. В. Гордієнко Н.В. Дядюшкін Д.Ю. Кипчук Т. А. Кла…" at bounding box center [754, 124] width 64 height 14
select select "18"
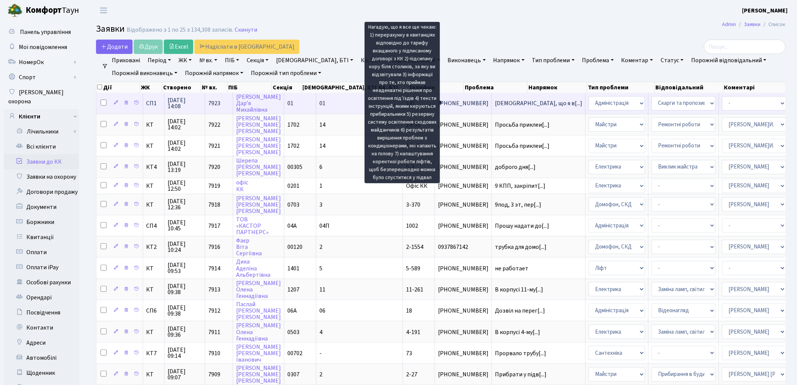
click at [495, 101] on span "[DEMOGRAPHIC_DATA], що я в[...]" at bounding box center [538, 103] width 87 height 8
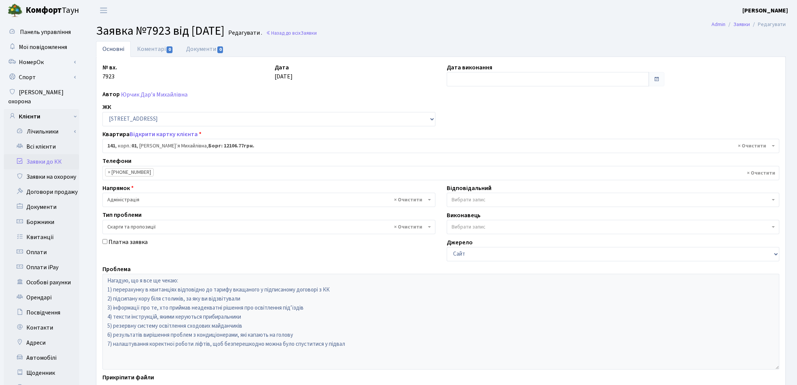
select select "20066"
select select "55"
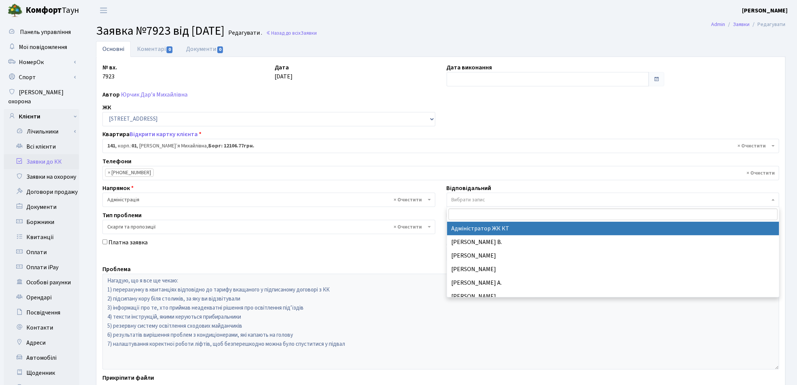
click at [456, 198] on span "Вибрати запис" at bounding box center [469, 200] width 34 height 8
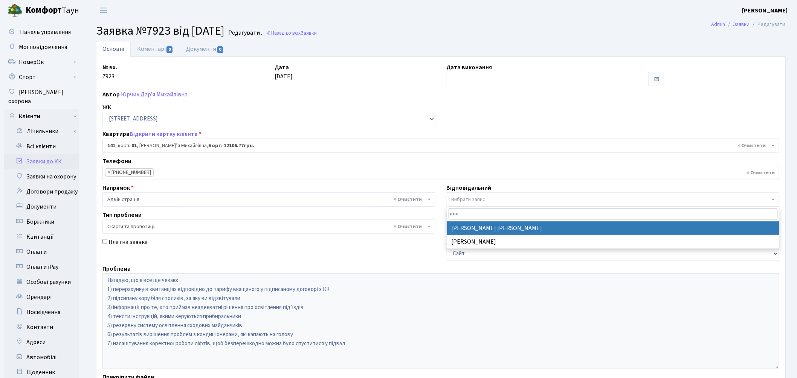
type input "кол"
select select "97"
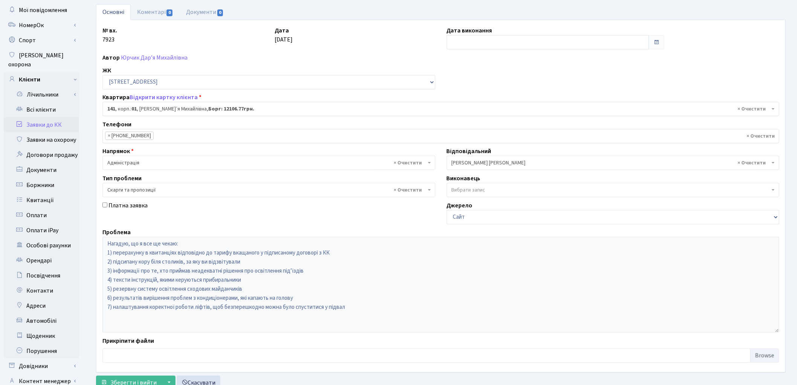
scroll to position [84, 0]
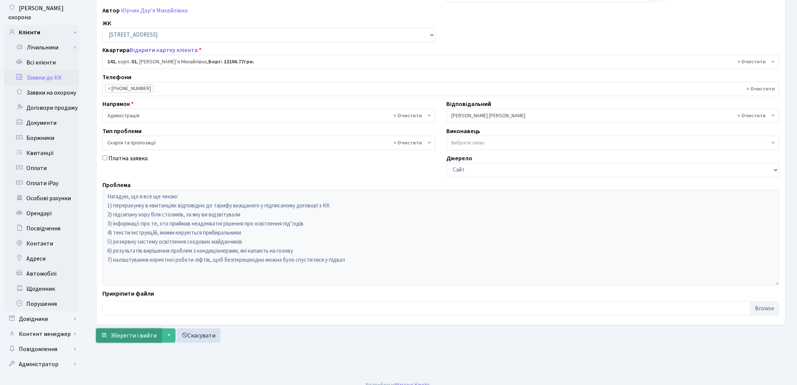
click at [132, 335] on span "Зберегти і вийти" at bounding box center [133, 335] width 46 height 8
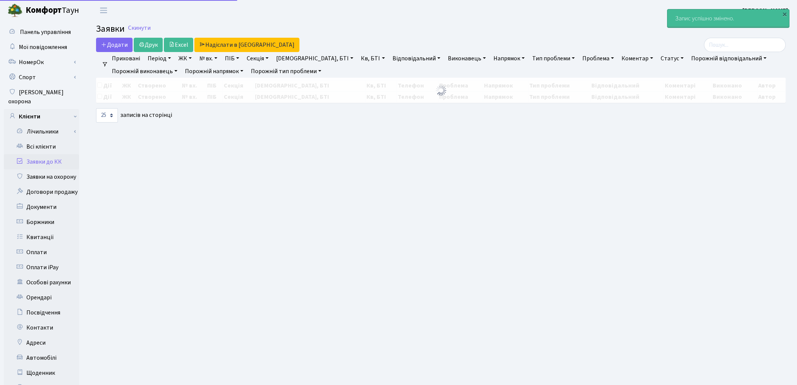
select select "25"
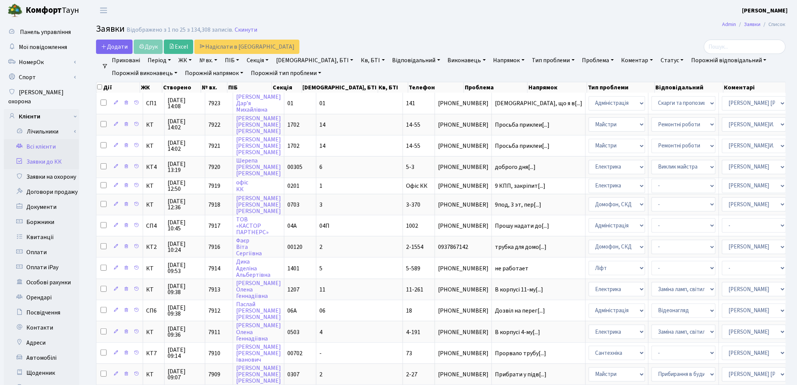
click at [36, 140] on link "Всі клієнти" at bounding box center [41, 146] width 75 height 15
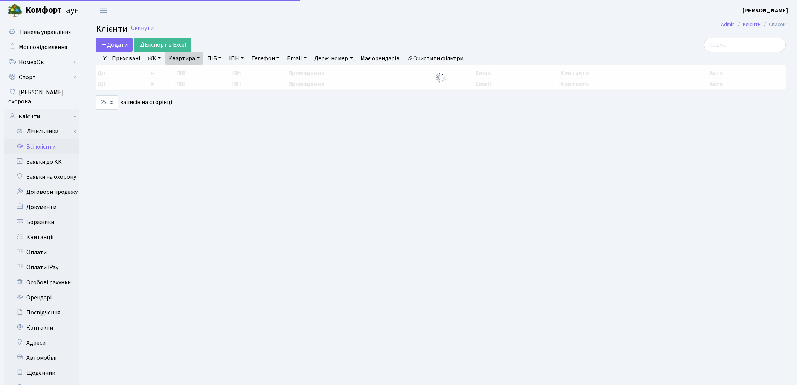
select select "25"
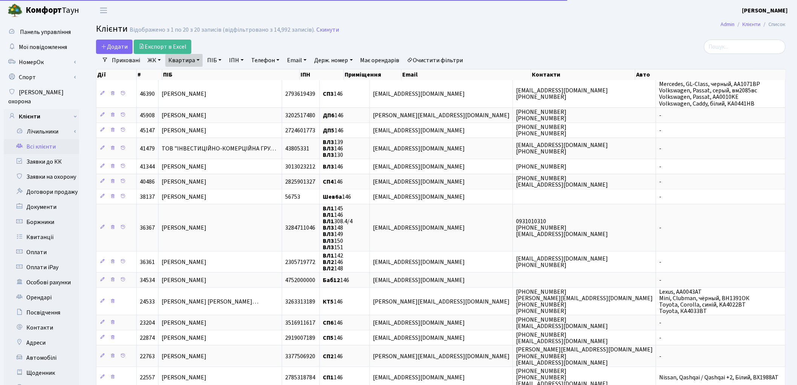
click at [175, 64] on link "Квартира" at bounding box center [183, 60] width 37 height 13
click at [183, 70] on input "146" at bounding box center [188, 75] width 44 height 14
type input "1"
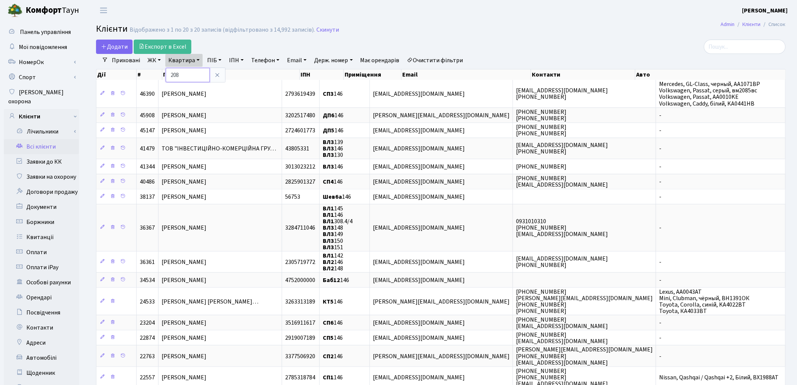
type input "208"
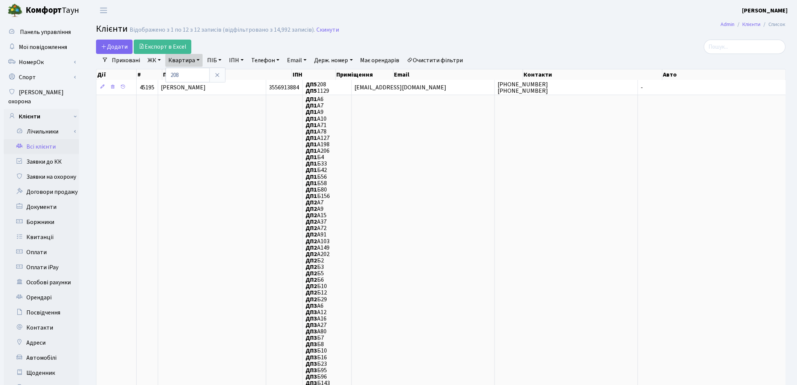
click at [528, 55] on div "Приховані ЖК ТХ, вул. Ділова, 1/2 КТ, вул. Регенераторна, 4 КТ2, просп. Соборно…" at bounding box center [444, 60] width 672 height 13
click at [44, 157] on link "Заявки до КК" at bounding box center [41, 161] width 75 height 15
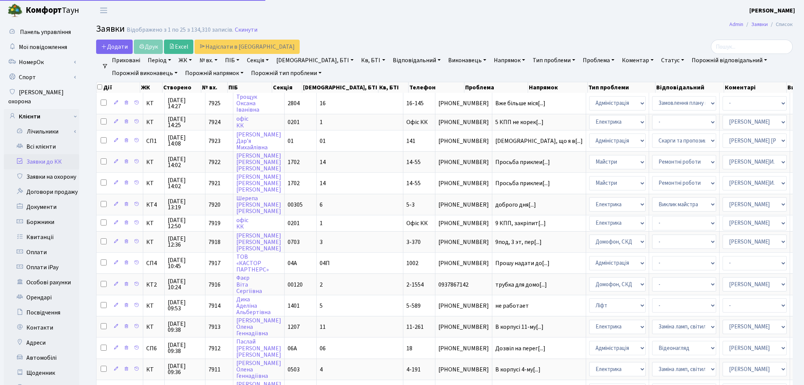
select select "25"
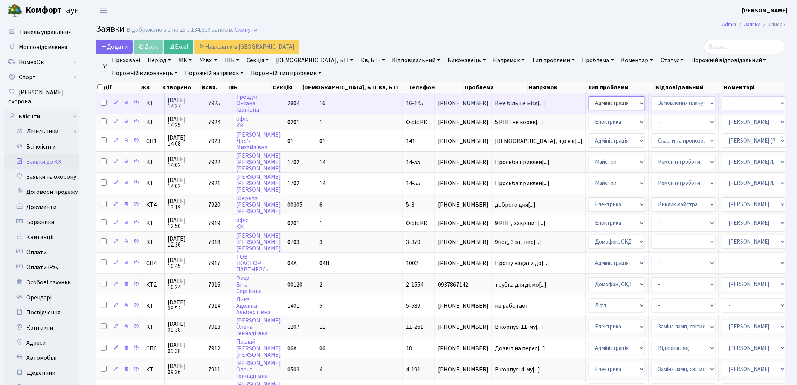
click at [589, 104] on select "- Адміністрація Домофон, СКД Ліфт Майстри Сантехніка Економічний відділ Електри…" at bounding box center [617, 103] width 57 height 14
select select "3"
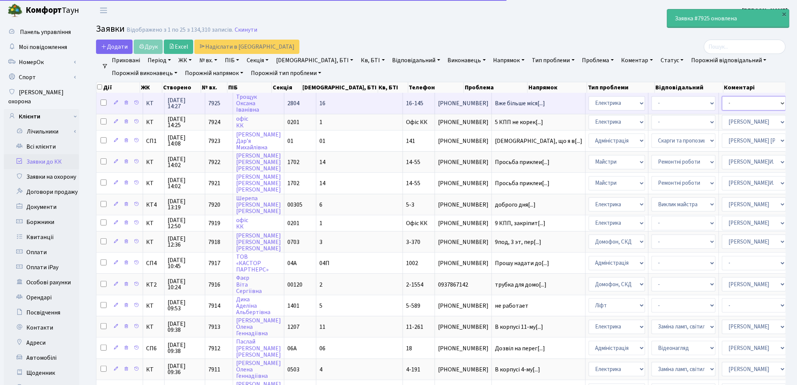
click at [722, 100] on select "- Адміністратор ЖК КТ Вижул В. В. Гордієнко Н.В. Дядюшкін Д.Ю. Кипчук Т. А. Кла…" at bounding box center [754, 103] width 64 height 14
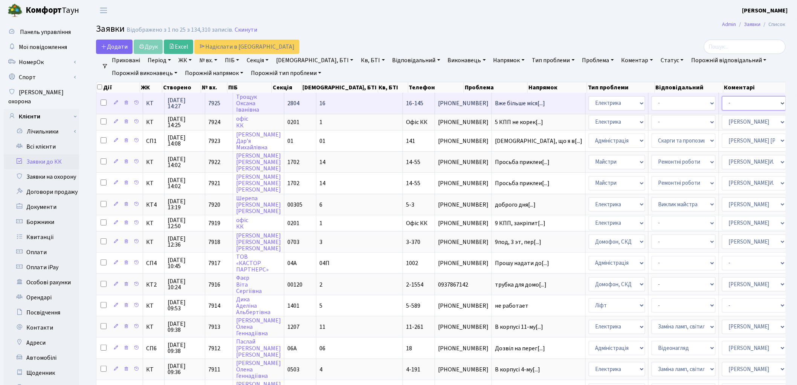
select select "22"
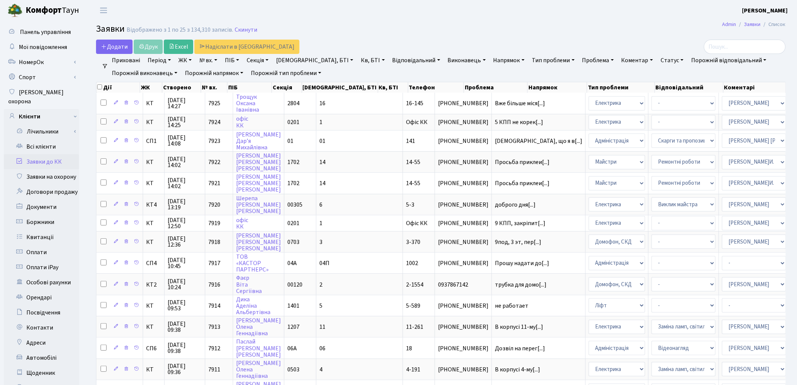
click at [37, 154] on link "Заявки до КК" at bounding box center [41, 161] width 75 height 15
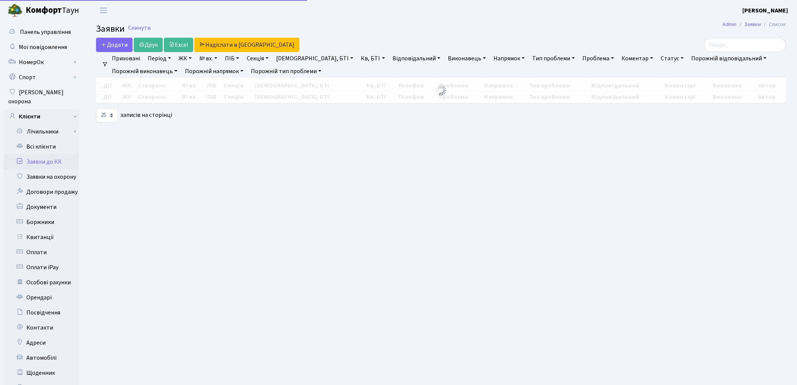
select select "25"
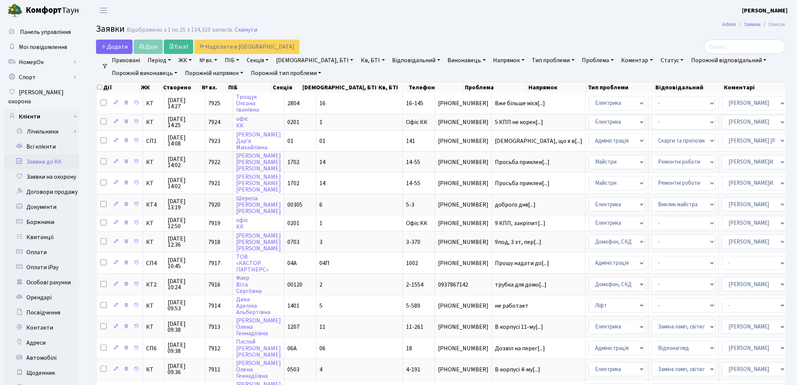
click at [558, 21] on main "Admin Заявки Список Заявки Відображено з 1 по 25 з 134,310 записів. Скинути Дод…" at bounding box center [441, 333] width 712 height 625
click at [44, 154] on link "Заявки до КК" at bounding box center [41, 161] width 75 height 15
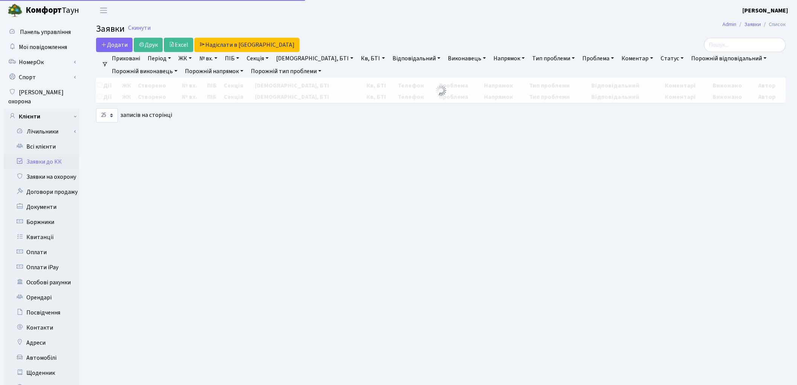
select select "25"
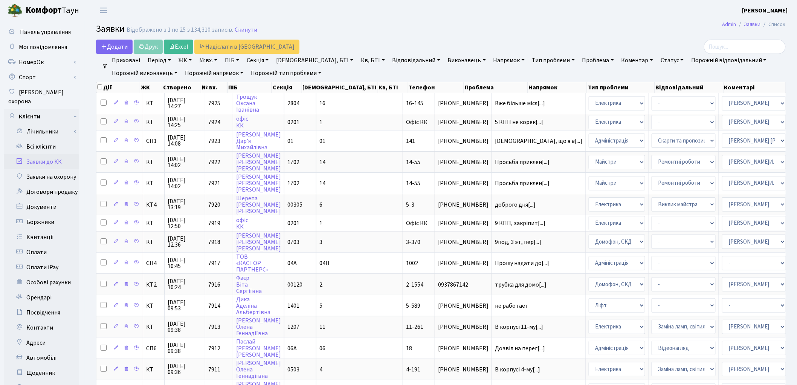
click at [625, 7] on header "[PERSON_NAME] [PERSON_NAME] Мій обліковий запис Вийти" at bounding box center [398, 10] width 797 height 21
click at [47, 139] on link "Всі клієнти" at bounding box center [41, 146] width 75 height 15
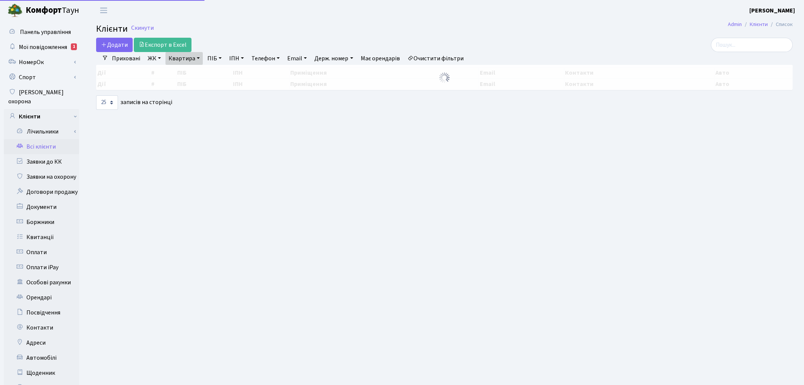
select select "25"
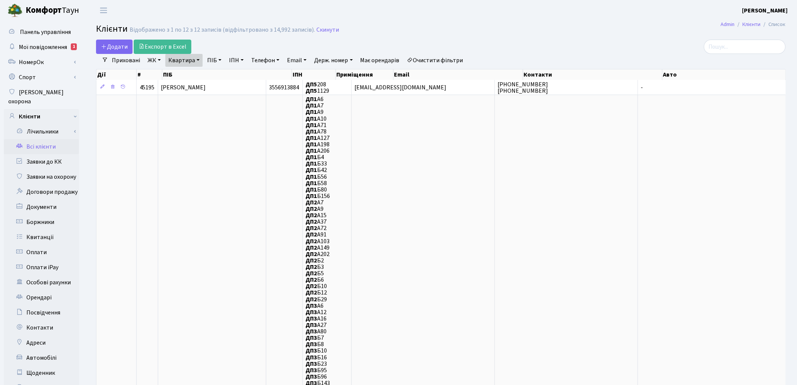
click at [186, 62] on link "Квартира" at bounding box center [183, 60] width 37 height 13
click at [604, 27] on h2 "Клієнти Відображено з 1 по 12 з 12 записів (відфільтровано з 14,992 записів). С…" at bounding box center [441, 30] width 690 height 13
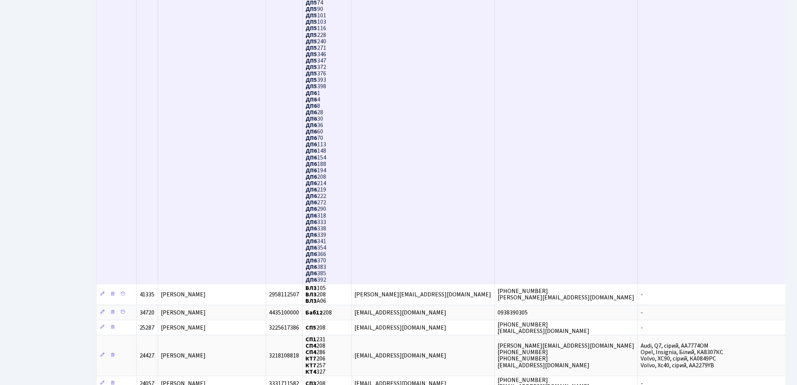
scroll to position [628, 0]
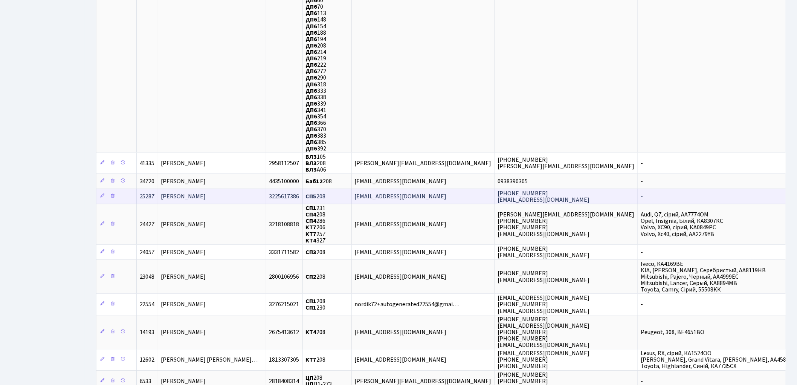
click at [198, 192] on span "[PERSON_NAME]" at bounding box center [183, 196] width 45 height 8
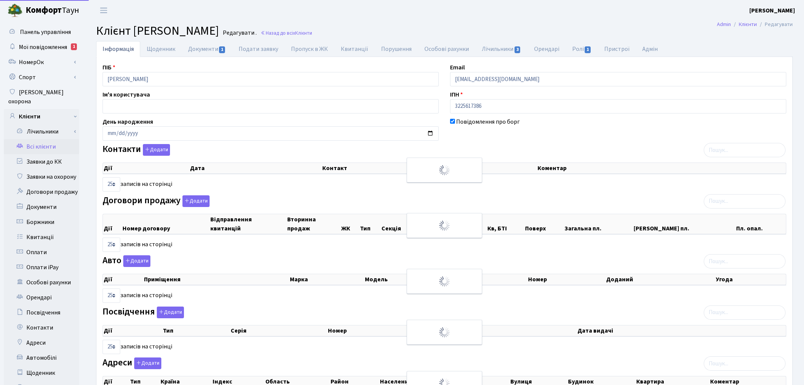
select select "25"
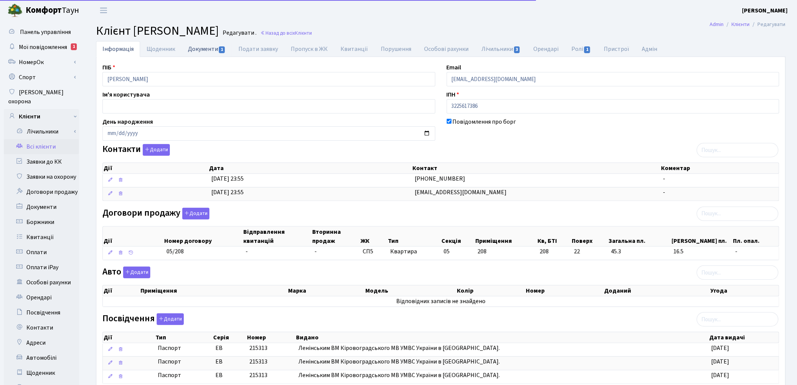
click at [203, 45] on link "Документи 1" at bounding box center [207, 48] width 50 height 15
